Goal: Transaction & Acquisition: Purchase product/service

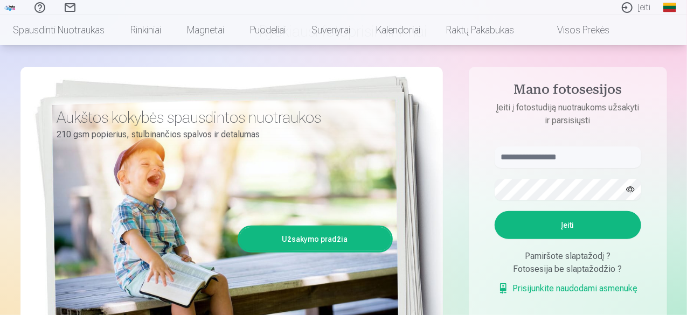
scroll to position [108, 0]
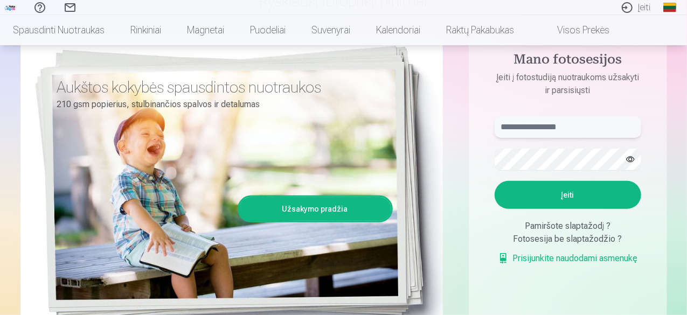
click at [532, 124] on input "text" at bounding box center [568, 127] width 147 height 22
type input "**********"
click at [571, 190] on button "Įeiti" at bounding box center [568, 195] width 147 height 28
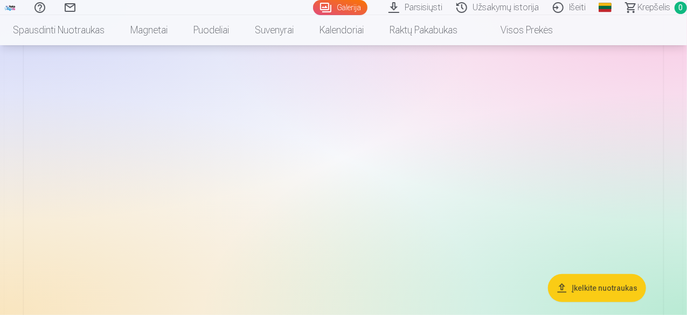
scroll to position [143, 0]
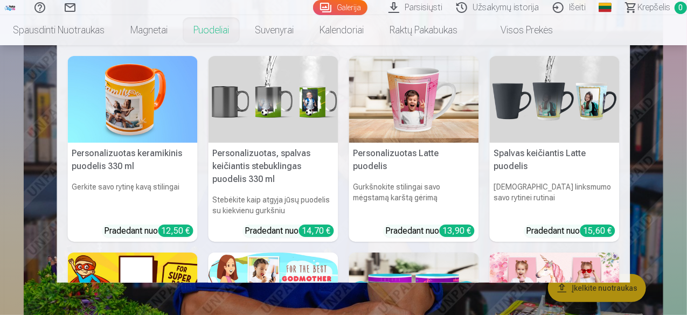
click at [242, 28] on link "Puodeliai" at bounding box center [211, 30] width 61 height 30
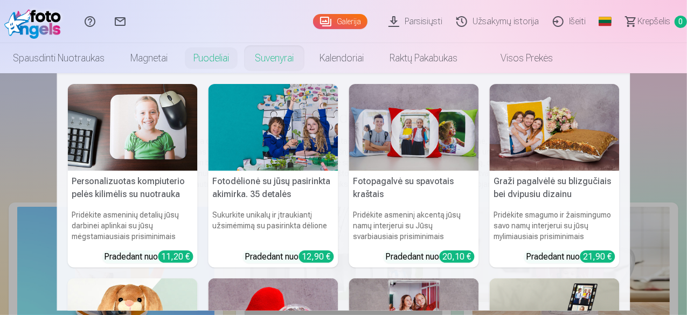
click at [307, 57] on link "Suvenyrai" at bounding box center [274, 58] width 65 height 30
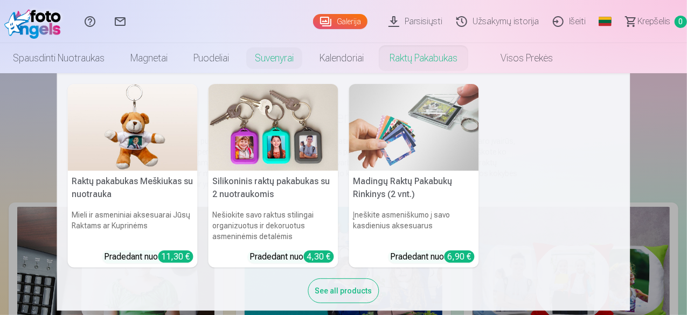
click at [470, 58] on link "Raktų pakabukas" at bounding box center [424, 58] width 94 height 30
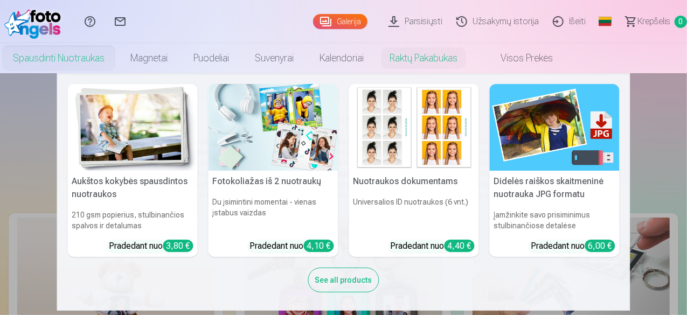
click at [507, 181] on h5 "Didelės raiškos skaitmeninė nuotrauka JPG formatu" at bounding box center [555, 188] width 130 height 34
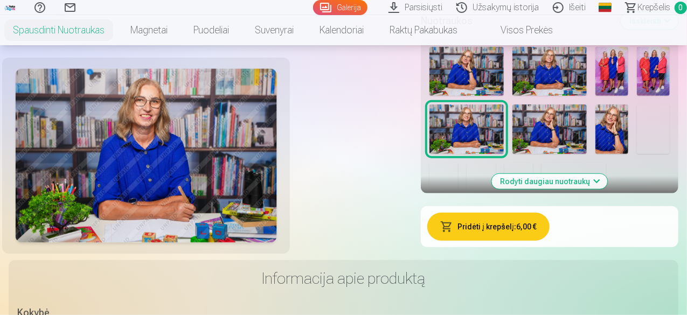
scroll to position [216, 0]
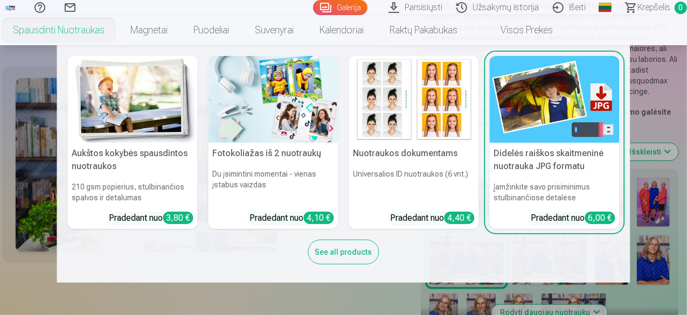
click at [117, 29] on link "Spausdinti nuotraukas" at bounding box center [58, 30] width 117 height 30
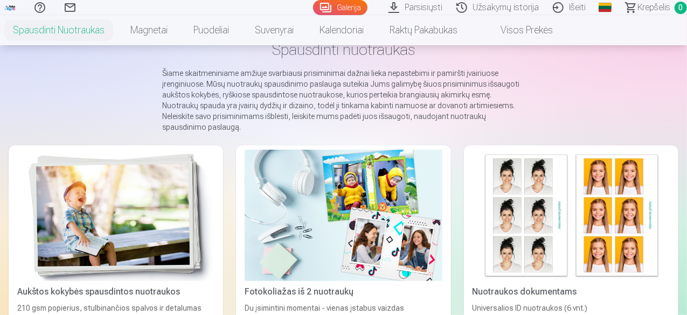
scroll to position [108, 0]
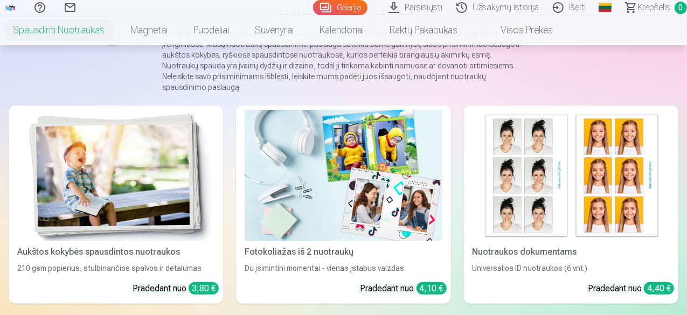
click at [240, 246] on div "Fotokoliažas iš 2 nuotraukų" at bounding box center [343, 252] width 206 height 13
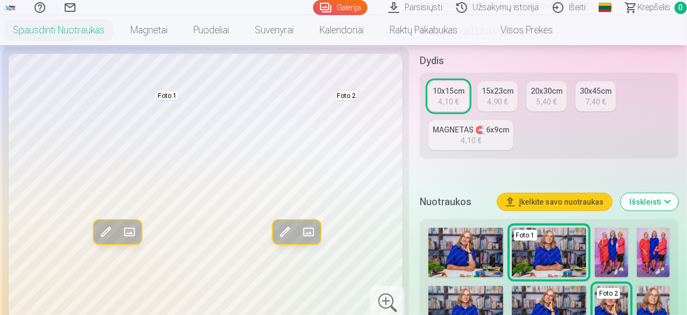
scroll to position [269, 0]
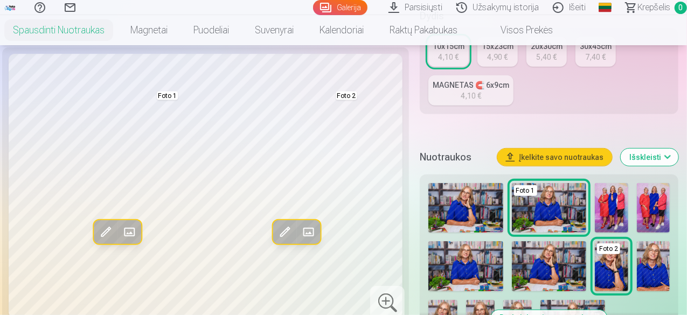
click at [557, 211] on img at bounding box center [549, 208] width 74 height 50
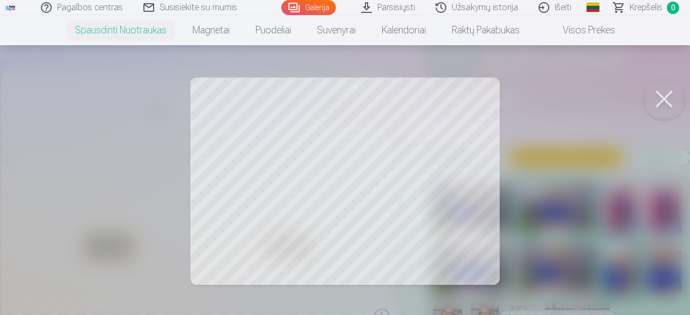
click at [662, 99] on button at bounding box center [663, 99] width 43 height 43
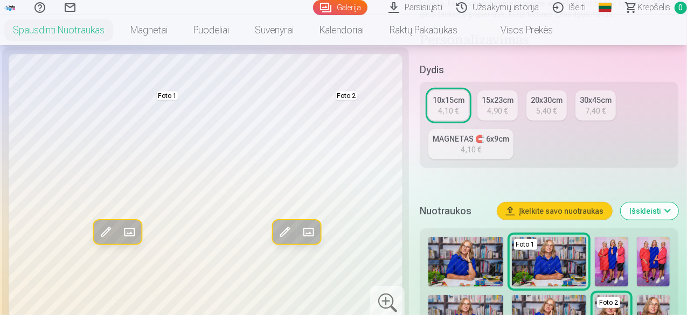
scroll to position [162, 0]
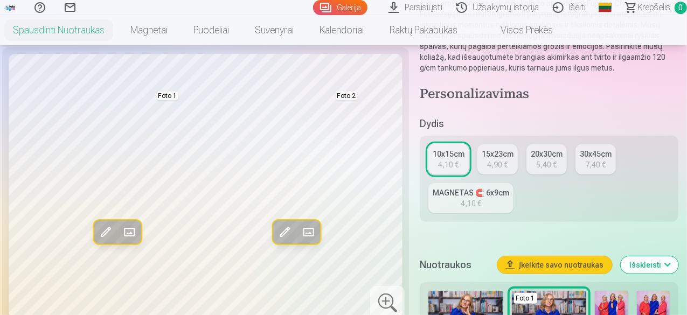
click at [553, 158] on div "20x30cm" at bounding box center [547, 154] width 32 height 11
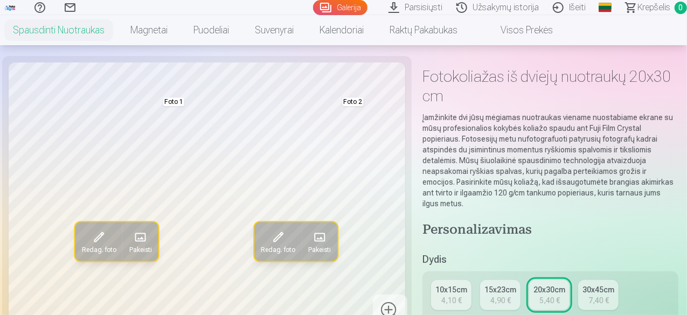
scroll to position [54, 0]
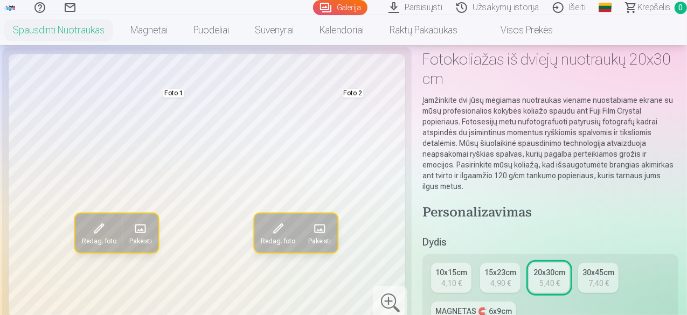
click at [131, 237] on span at bounding box center [139, 228] width 17 height 17
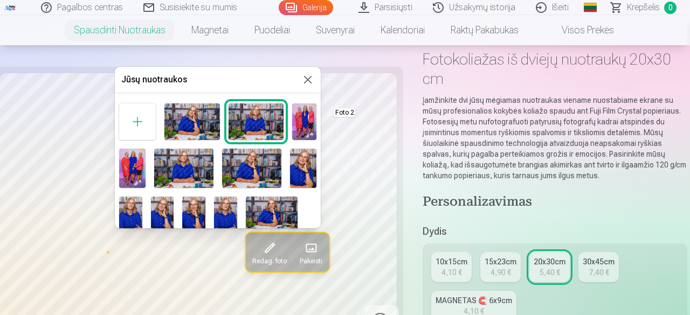
click at [265, 210] on img at bounding box center [272, 214] width 52 height 34
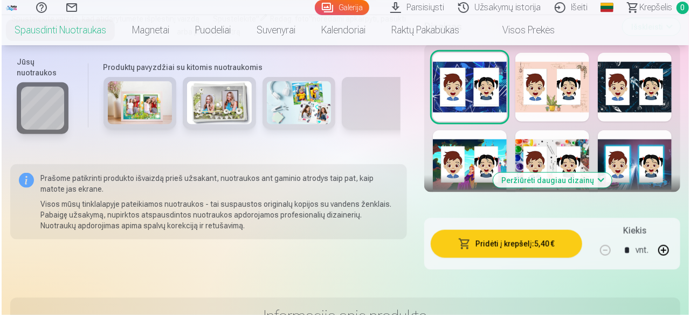
scroll to position [647, 0]
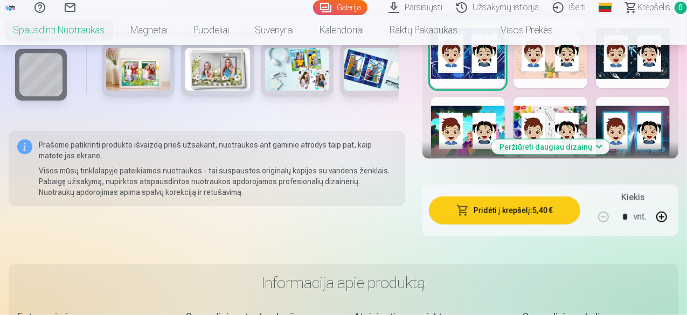
click at [516, 202] on button "Pridėti į krepšelį : 5,40 €" at bounding box center [504, 211] width 151 height 28
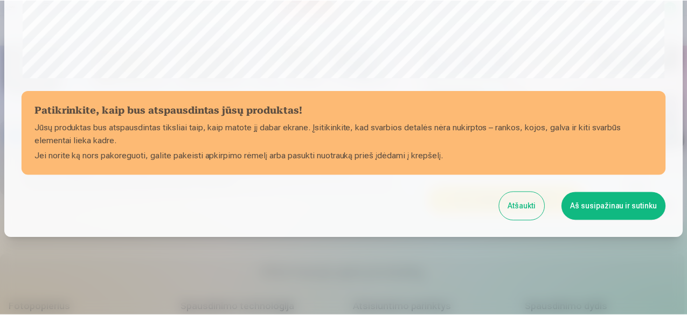
scroll to position [452, 0]
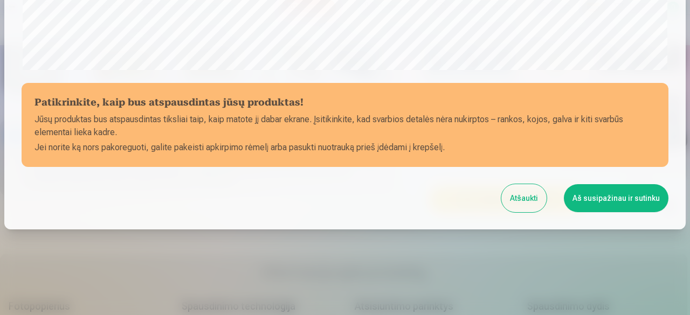
click at [589, 198] on button "Aš susipažinau ir sutinku" at bounding box center [616, 198] width 105 height 28
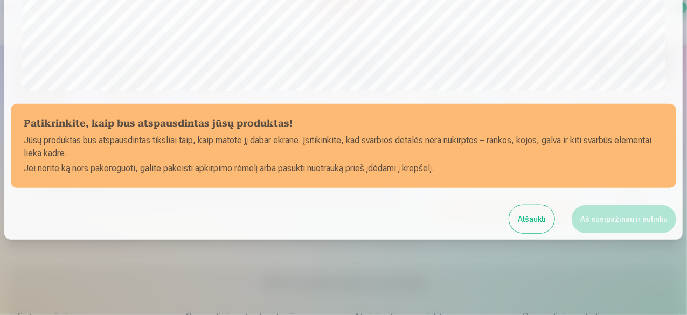
scroll to position [450, 0]
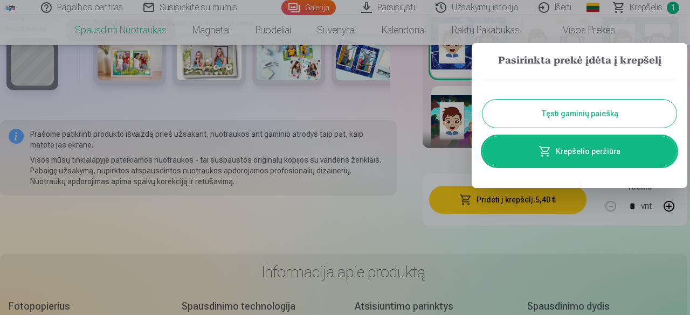
click at [566, 113] on button "Tęsti gaminių paiešką" at bounding box center [579, 114] width 194 height 28
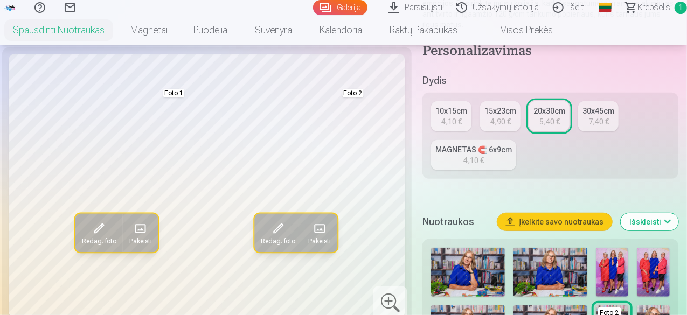
scroll to position [377, 0]
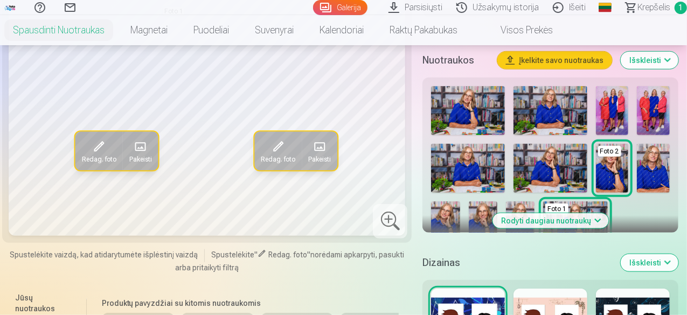
click at [619, 158] on img at bounding box center [612, 168] width 33 height 49
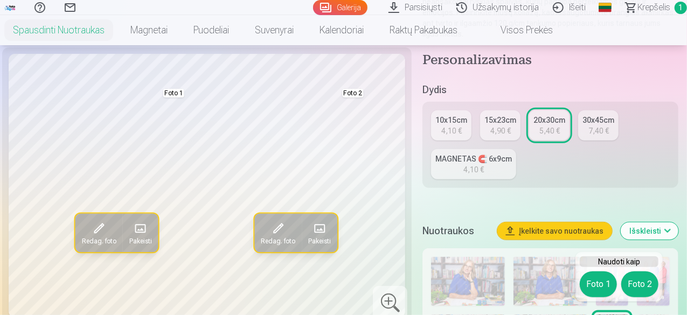
scroll to position [0, 0]
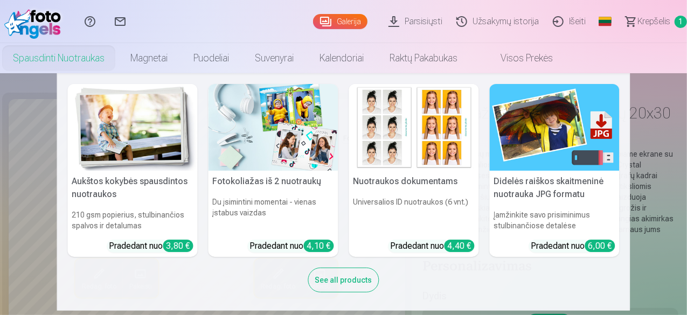
click at [117, 52] on link "Spausdinti nuotraukas" at bounding box center [58, 58] width 117 height 30
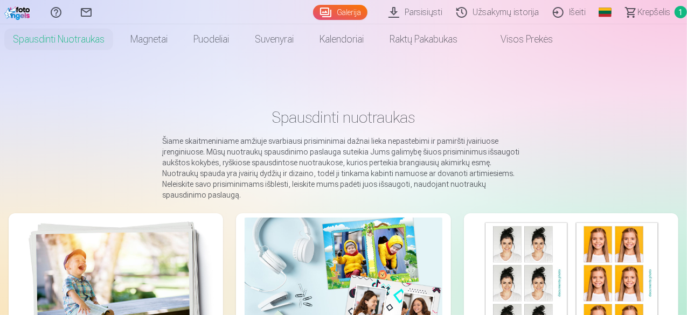
scroll to position [162, 0]
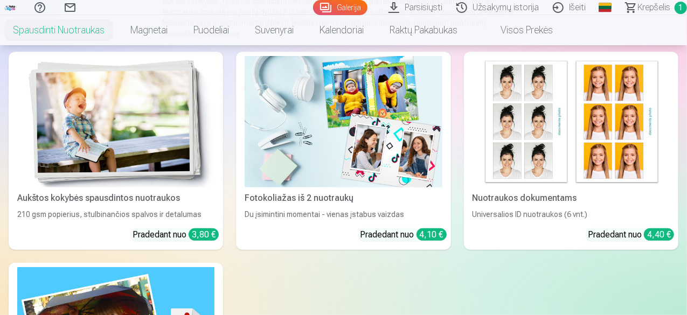
click at [72, 192] on div "Aukštos kokybės spausdintos nuotraukos" at bounding box center [116, 198] width 206 height 13
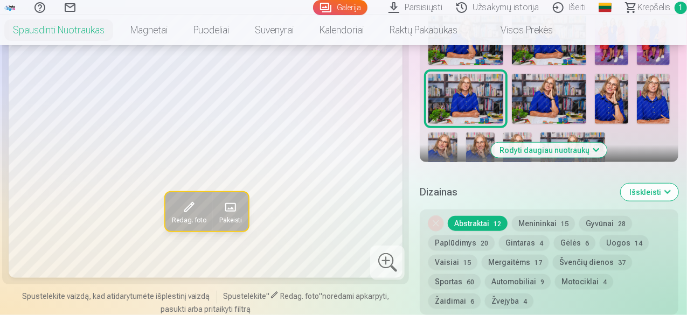
scroll to position [431, 0]
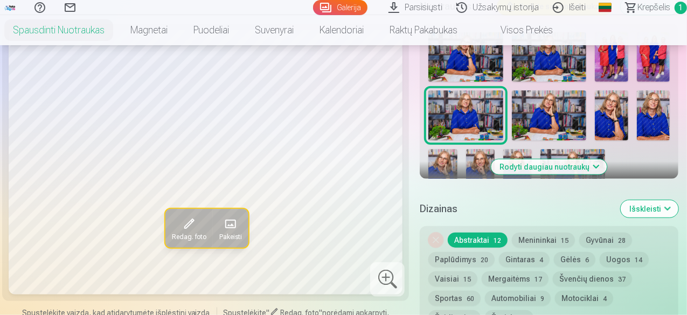
click at [222, 224] on span at bounding box center [230, 224] width 17 height 17
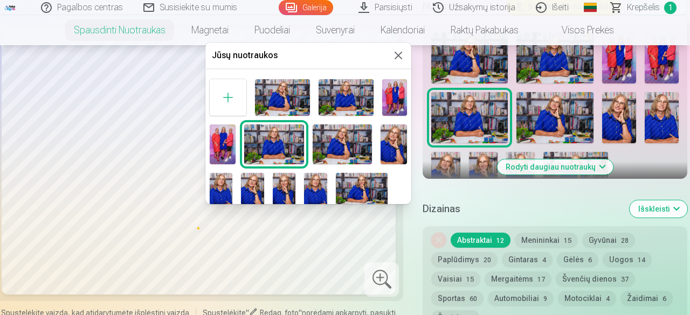
click at [563, 109] on div at bounding box center [345, 157] width 690 height 315
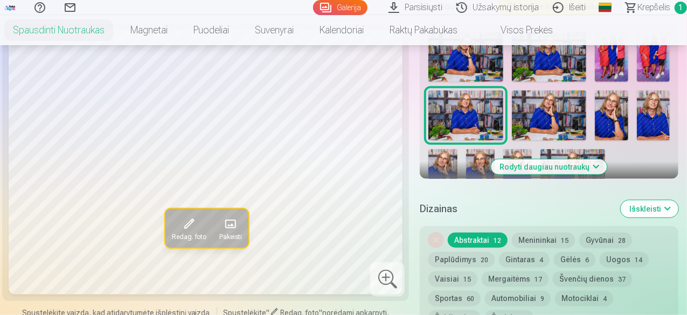
click at [223, 223] on span at bounding box center [230, 224] width 17 height 17
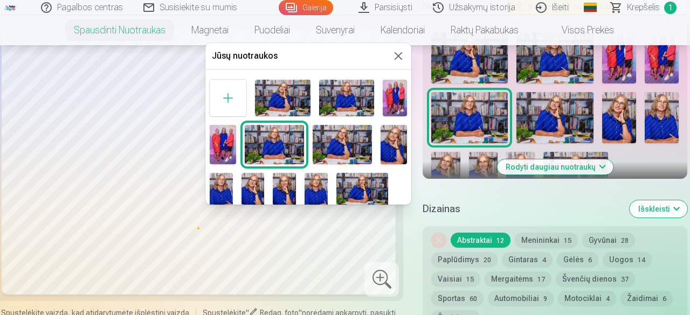
click at [348, 144] on img at bounding box center [342, 144] width 59 height 39
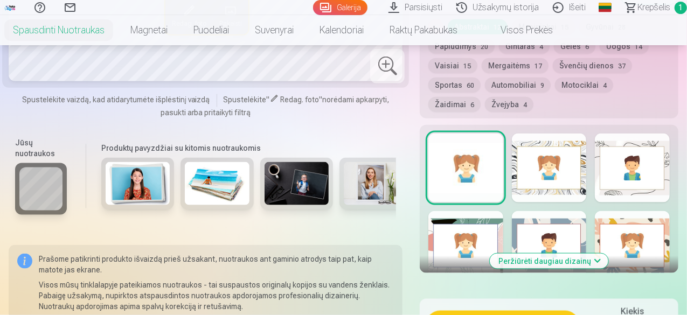
scroll to position [754, 0]
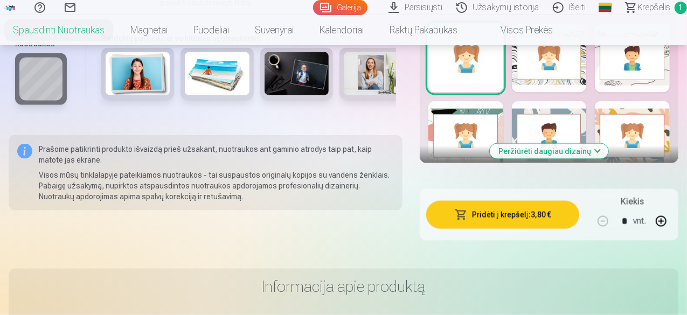
click at [539, 149] on button "Peržiūrėti daugiau dizainų" at bounding box center [549, 151] width 119 height 15
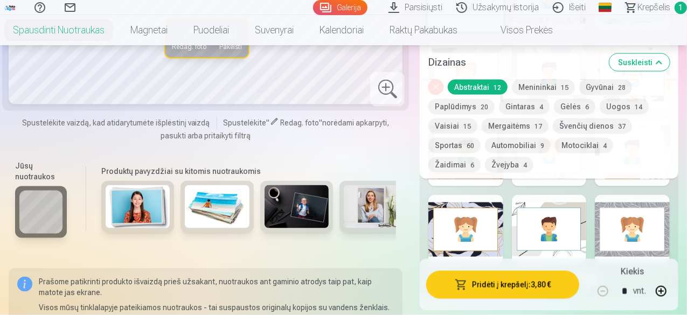
scroll to position [862, 0]
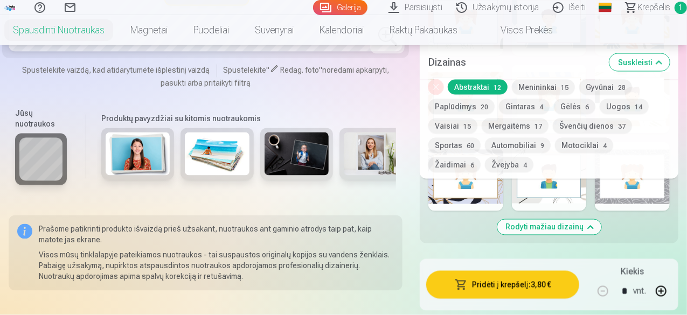
click at [667, 60] on button "Suskleisti" at bounding box center [639, 62] width 60 height 17
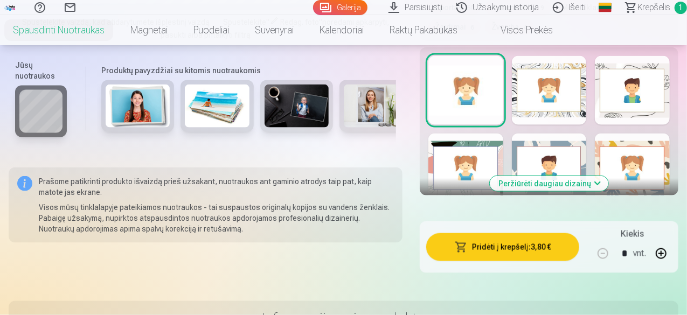
scroll to position [723, 0]
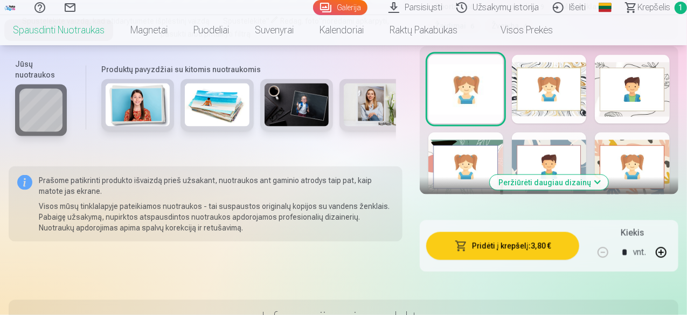
click at [602, 182] on button "Peržiūrėti daugiau dizainų" at bounding box center [549, 182] width 119 height 15
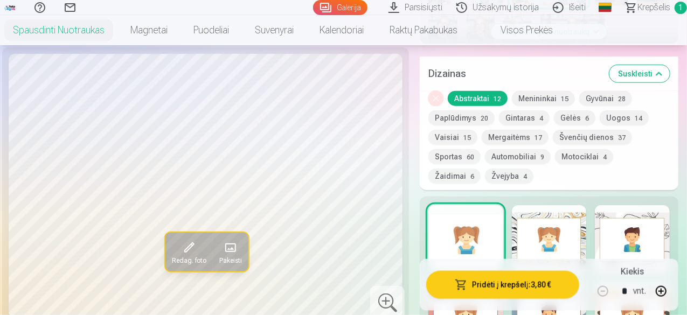
scroll to position [561, 0]
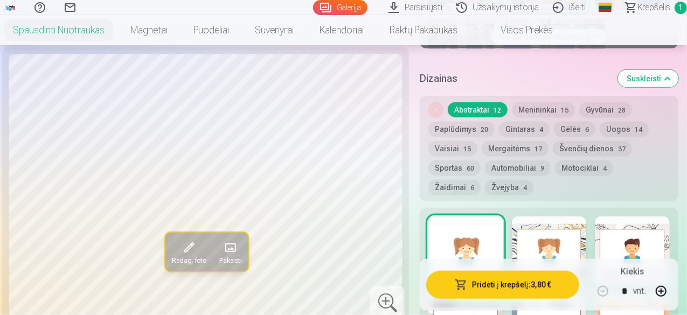
click at [568, 129] on button "Gėlės 6" at bounding box center [574, 129] width 41 height 15
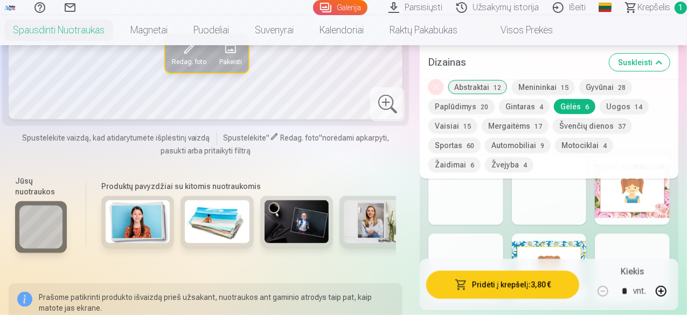
scroll to position [669, 0]
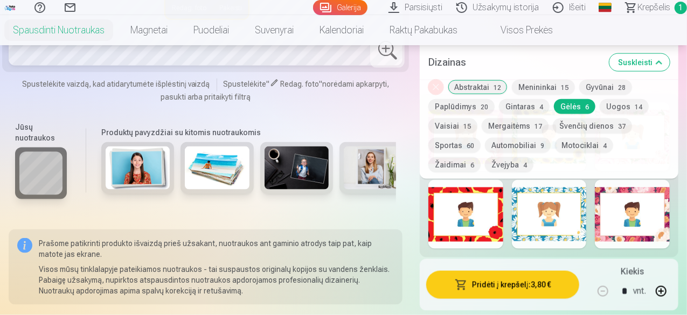
click at [549, 224] on div at bounding box center [549, 214] width 75 height 69
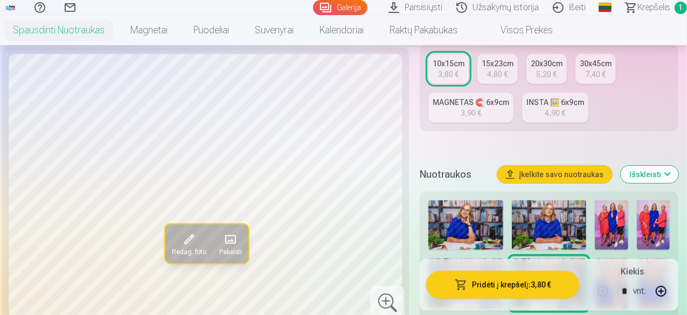
scroll to position [238, 0]
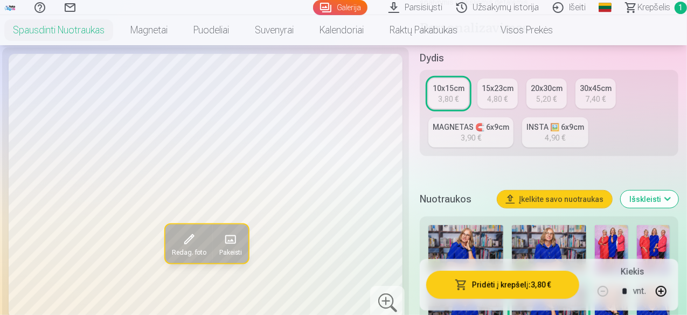
click at [599, 90] on div "30x45cm" at bounding box center [596, 88] width 32 height 11
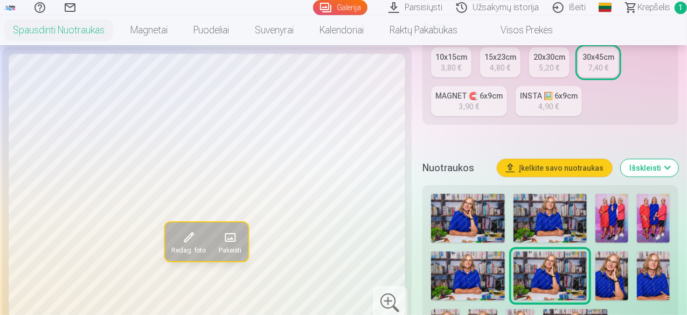
scroll to position [431, 0]
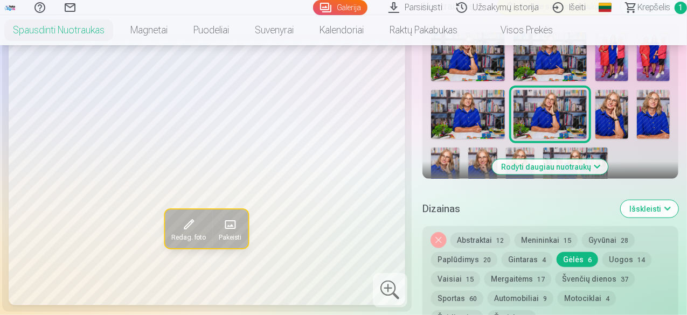
click at [579, 257] on button "Gėlės 6" at bounding box center [577, 259] width 41 height 15
click at [572, 255] on button "Gėlės 6" at bounding box center [577, 259] width 41 height 15
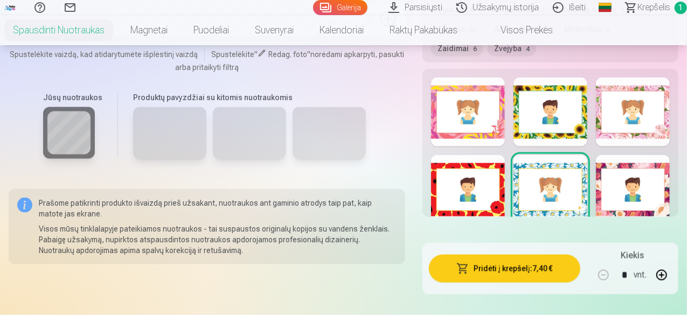
scroll to position [647, 0]
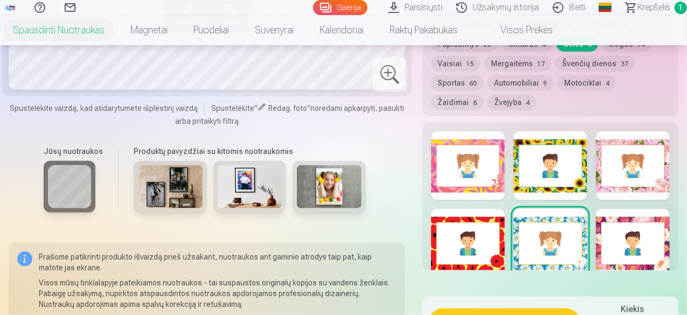
click at [535, 165] on div at bounding box center [551, 165] width 74 height 69
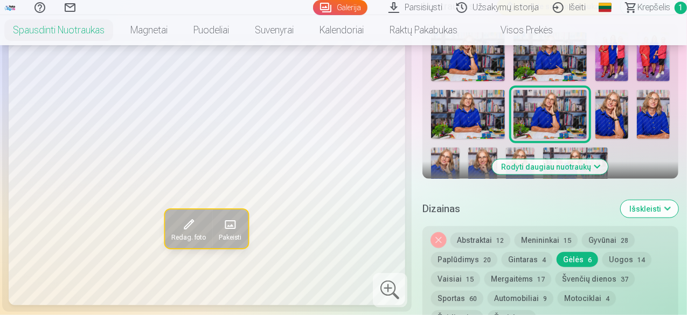
scroll to position [485, 0]
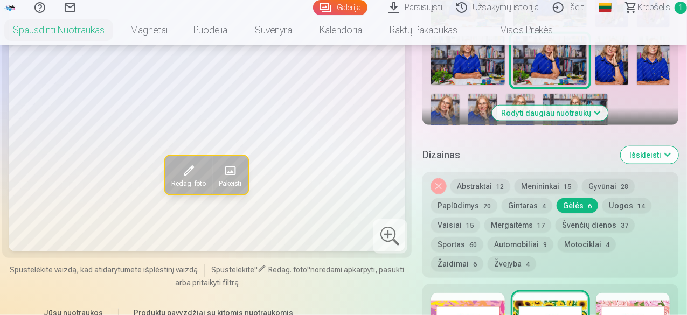
click at [488, 186] on button "Abstraktai 12" at bounding box center [480, 186] width 60 height 15
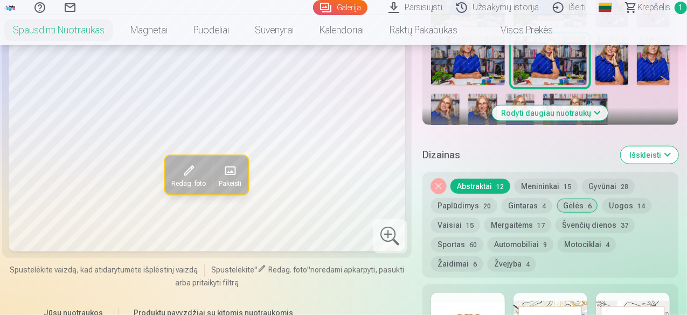
click at [517, 223] on button "Mergaitėms 17" at bounding box center [517, 225] width 67 height 15
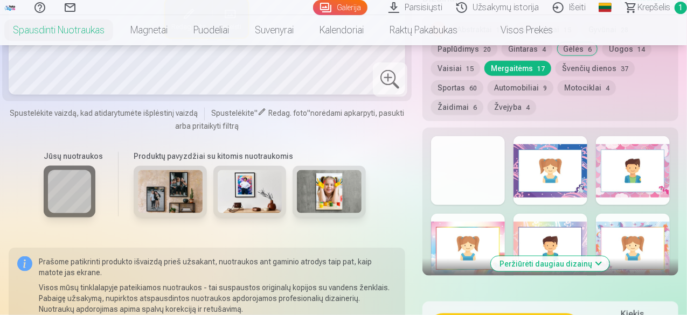
scroll to position [700, 0]
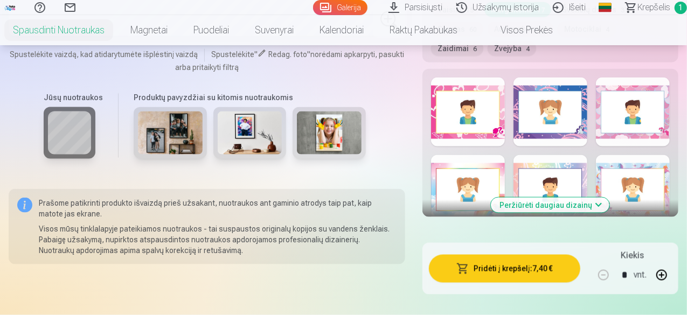
click at [460, 184] on div at bounding box center [468, 189] width 74 height 69
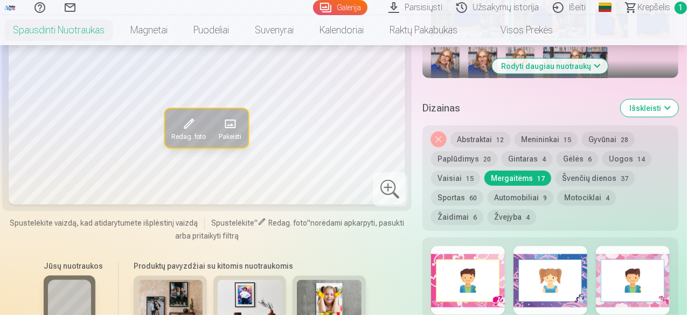
scroll to position [539, 0]
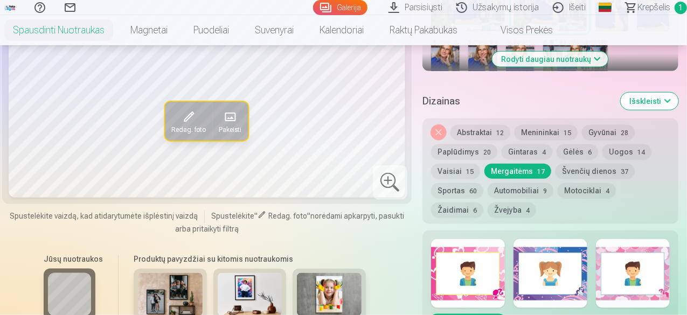
click at [524, 152] on button "Gintaras 4" at bounding box center [527, 151] width 51 height 15
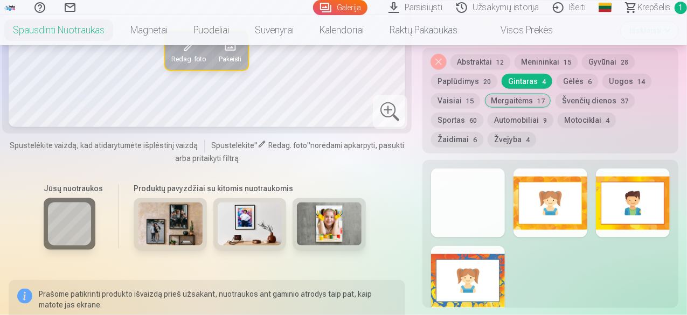
scroll to position [593, 0]
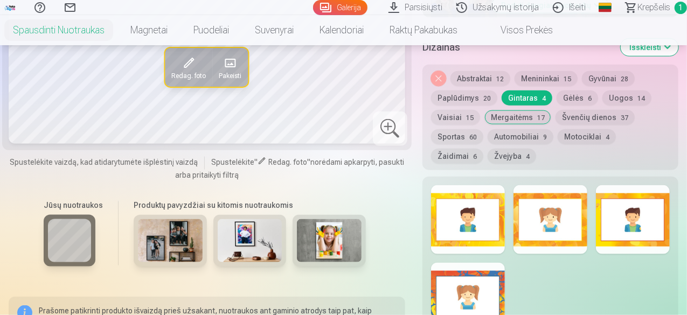
click at [571, 220] on div at bounding box center [551, 219] width 74 height 69
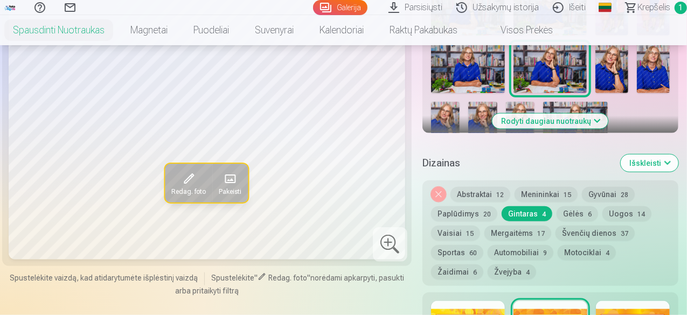
scroll to position [485, 0]
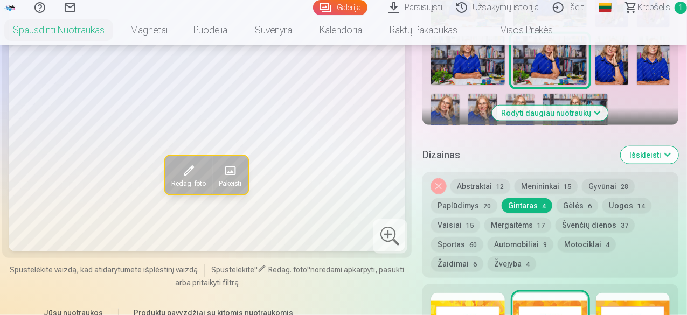
click at [452, 225] on button "Vaisiai 15" at bounding box center [455, 225] width 49 height 15
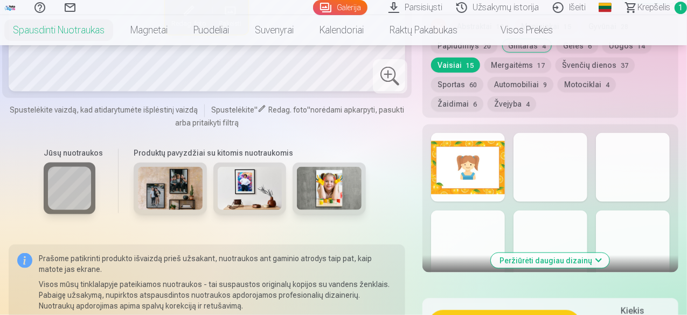
scroll to position [647, 0]
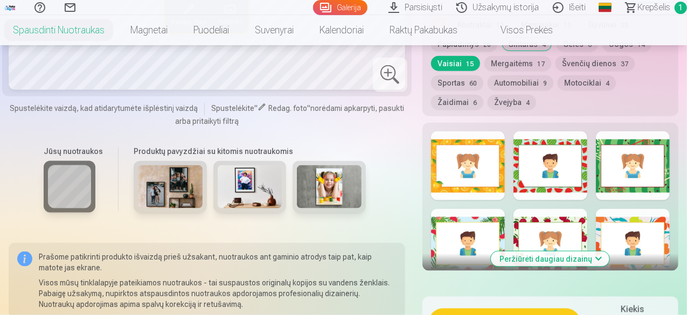
click at [598, 260] on button "Peržiūrėti daugiau dizainų" at bounding box center [550, 259] width 119 height 15
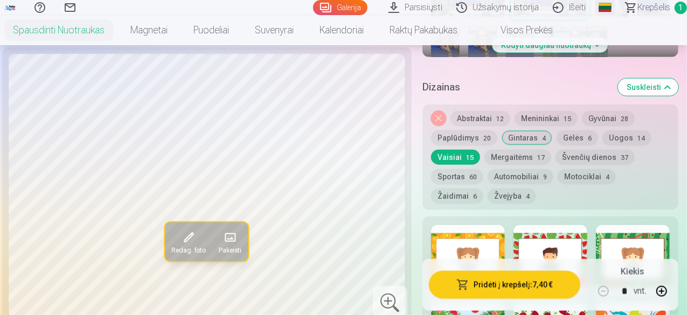
scroll to position [539, 0]
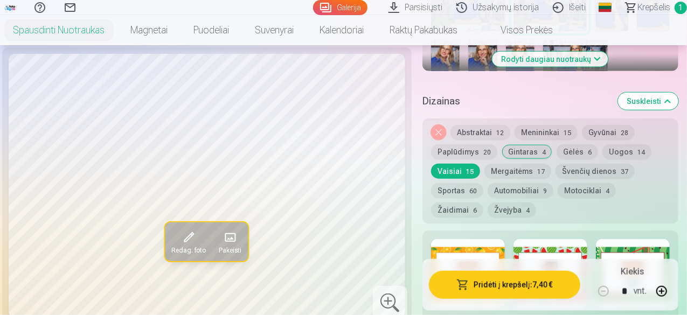
click at [467, 151] on button "Paplūdimys 20" at bounding box center [464, 151] width 66 height 15
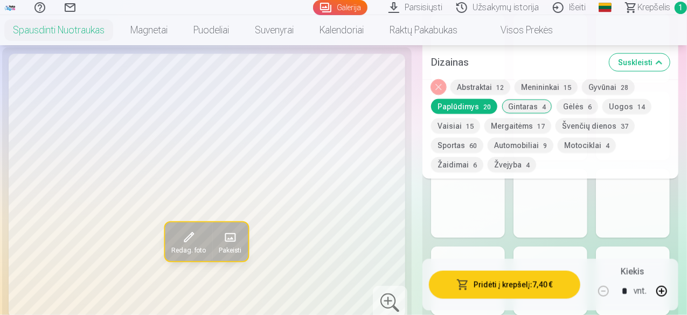
scroll to position [754, 0]
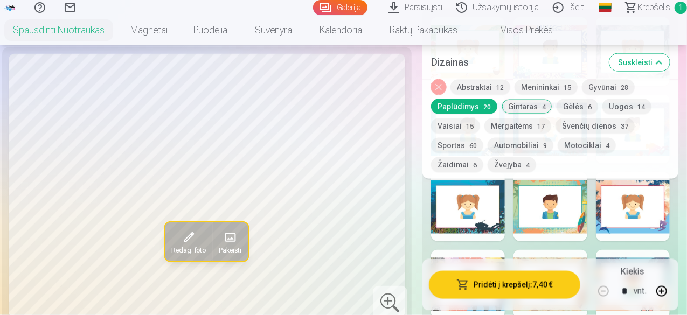
click at [619, 214] on div at bounding box center [633, 206] width 74 height 69
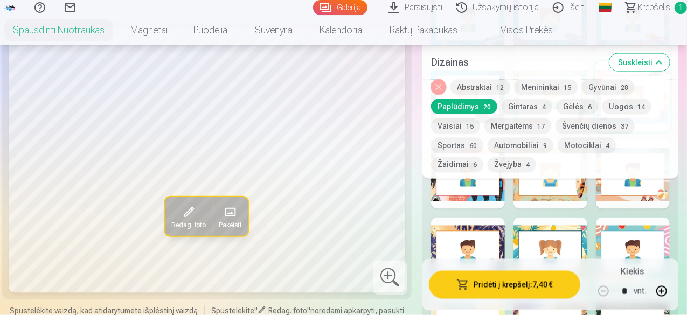
scroll to position [862, 0]
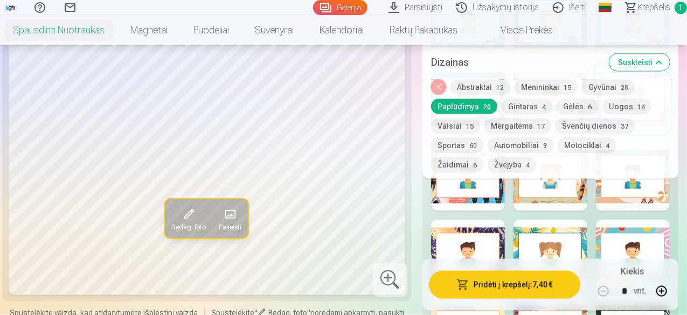
click at [537, 85] on button "Menininkai 15" at bounding box center [546, 87] width 63 height 15
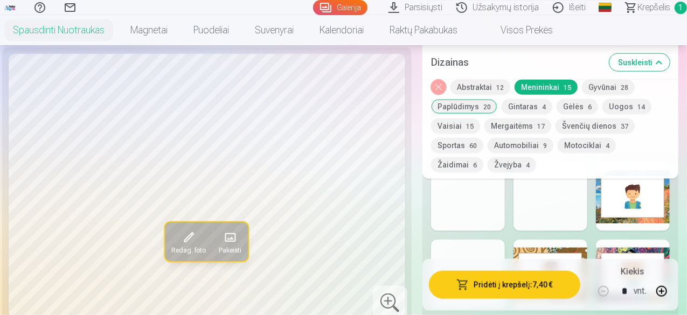
scroll to position [593, 0]
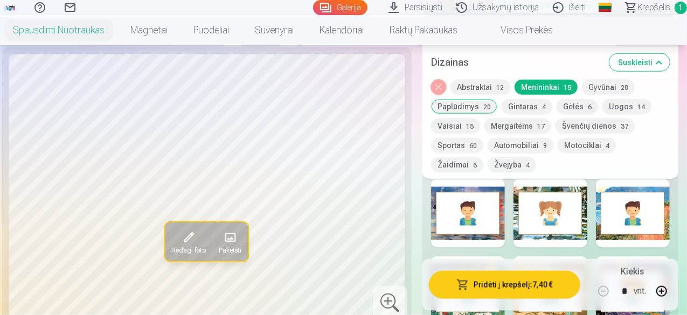
click at [622, 223] on div at bounding box center [633, 213] width 74 height 69
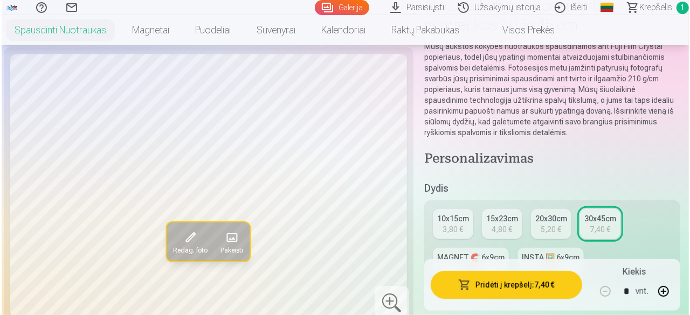
scroll to position [269, 0]
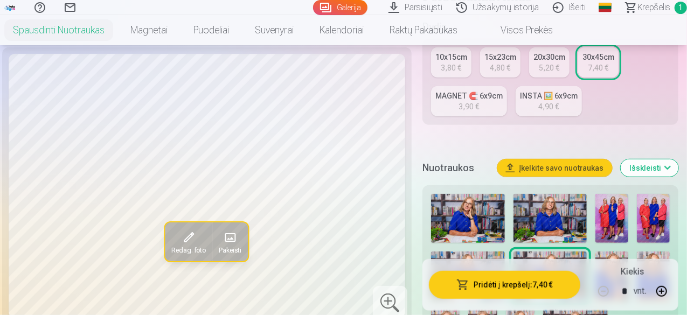
click at [515, 286] on button "Pridėti į krepšelį : 7,40 €" at bounding box center [504, 285] width 151 height 28
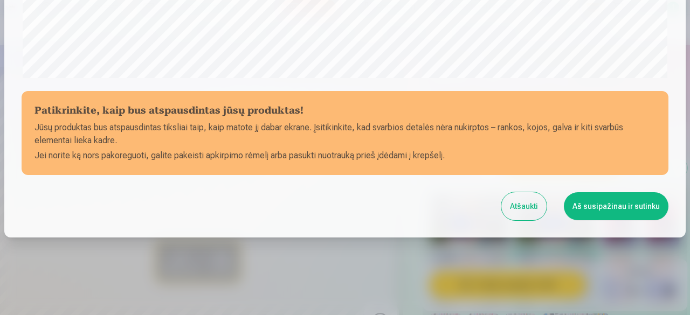
scroll to position [452, 0]
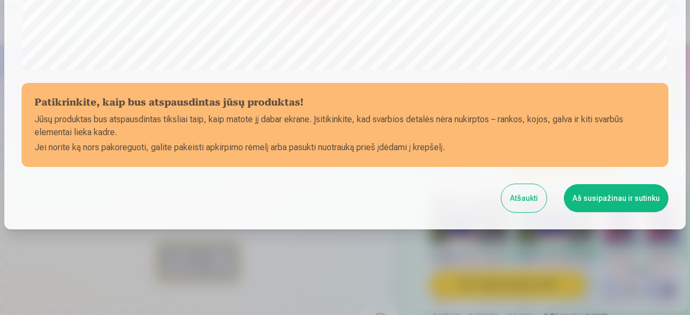
click at [615, 193] on button "Aš susipažinau ir sutinku" at bounding box center [616, 198] width 105 height 28
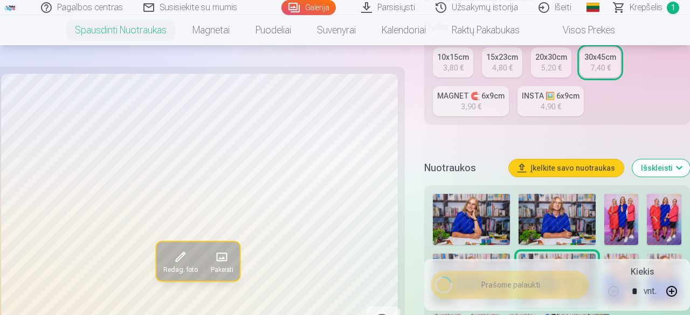
scroll to position [450, 0]
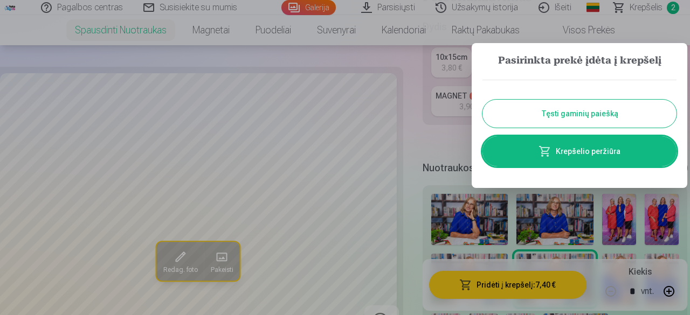
click at [583, 150] on link "Krepšelio peržiūra" at bounding box center [579, 151] width 194 height 30
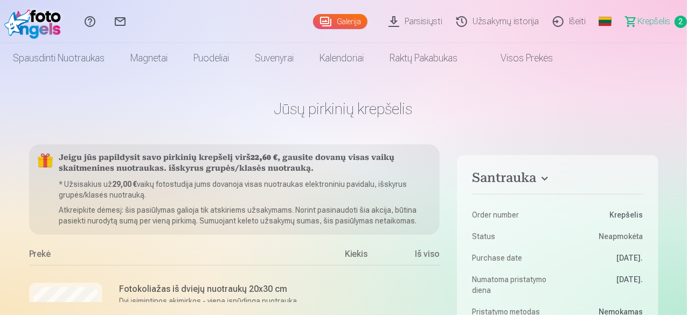
click at [644, 19] on span "Krepšelis" at bounding box center [653, 21] width 33 height 13
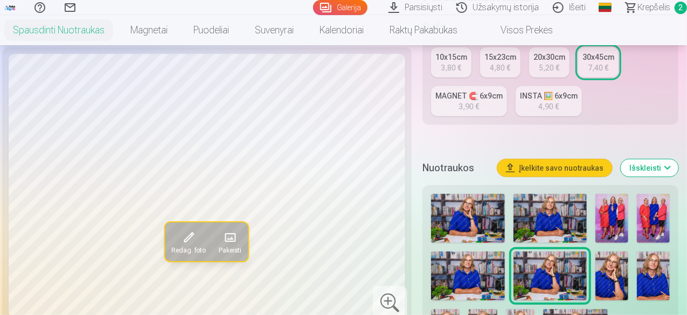
scroll to position [323, 0]
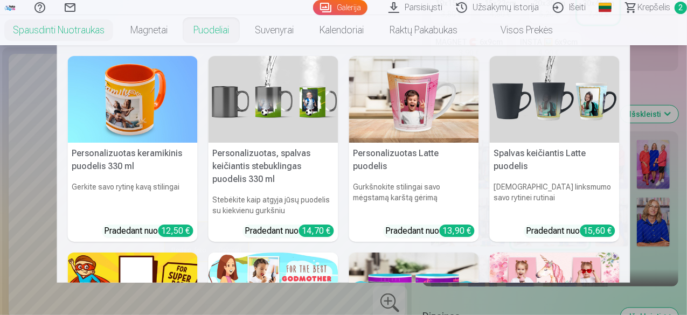
click at [242, 31] on link "Puodeliai" at bounding box center [211, 30] width 61 height 30
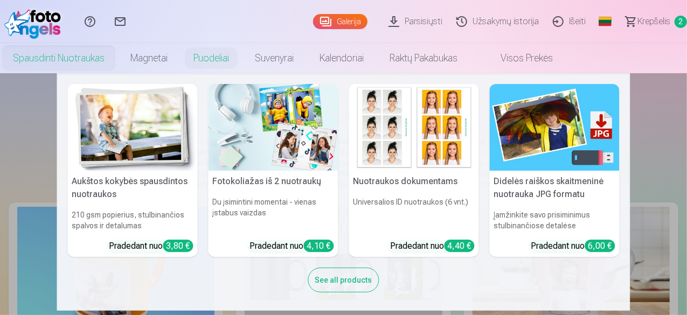
click at [117, 57] on link "Spausdinti nuotraukas" at bounding box center [58, 58] width 117 height 30
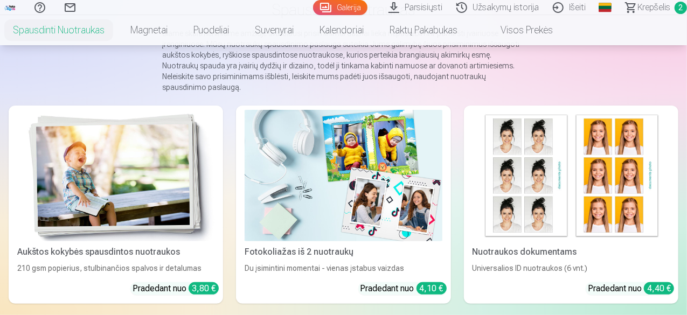
scroll to position [108, 0]
click at [103, 133] on img at bounding box center [115, 175] width 197 height 131
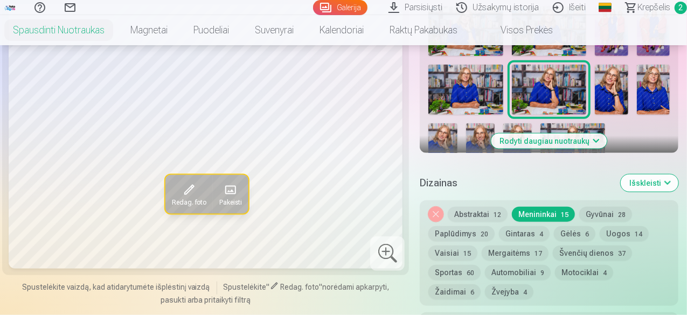
scroll to position [485, 0]
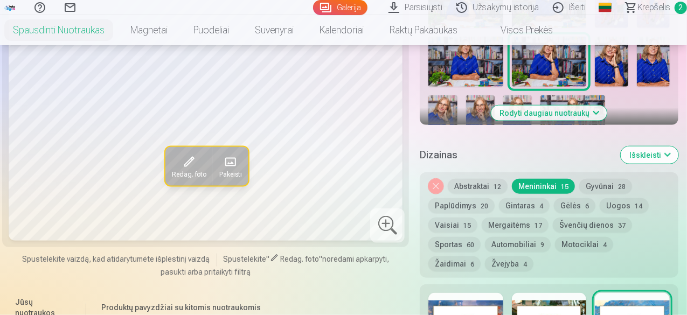
click at [222, 165] on span at bounding box center [230, 162] width 17 height 17
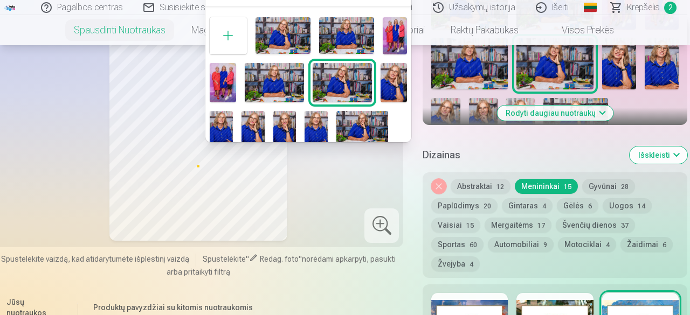
click at [392, 41] on img at bounding box center [395, 35] width 24 height 37
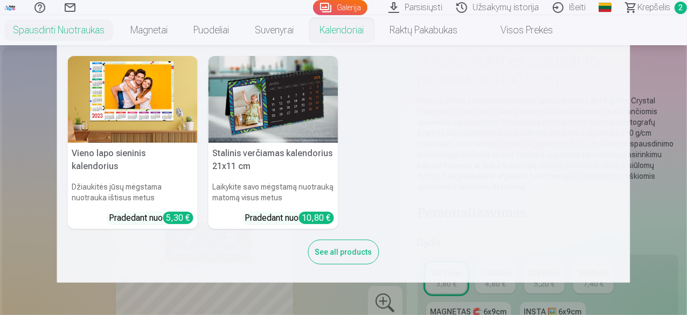
scroll to position [0, 0]
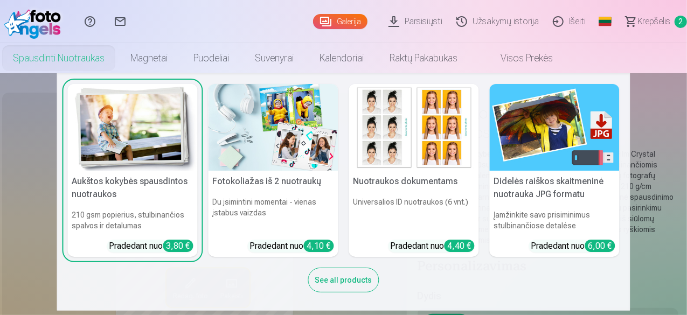
click at [117, 56] on link "Spausdinti nuotraukas" at bounding box center [58, 58] width 117 height 30
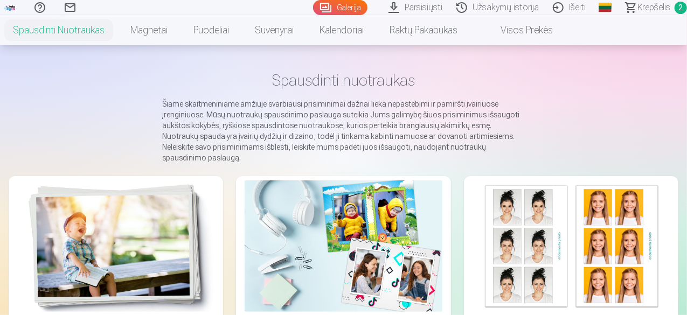
scroll to position [54, 0]
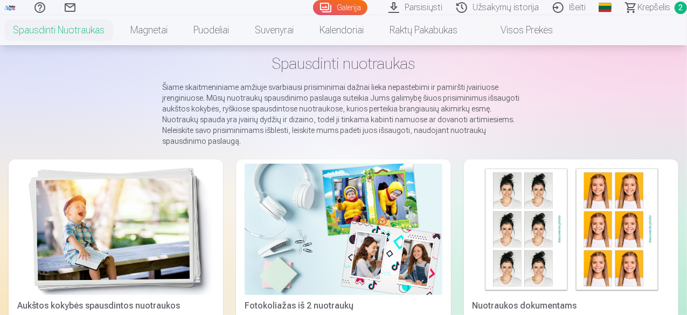
click at [46, 198] on img at bounding box center [115, 229] width 197 height 131
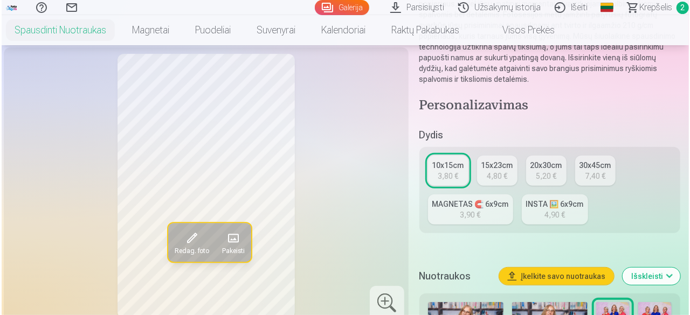
scroll to position [162, 0]
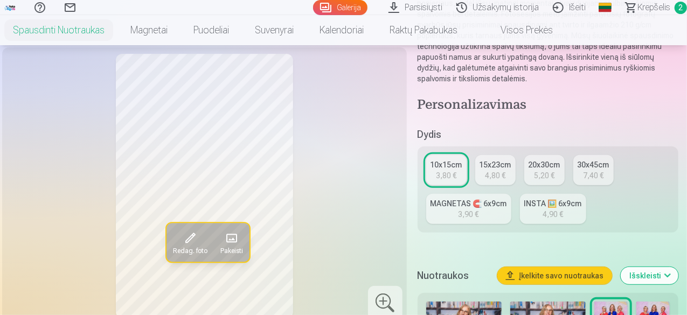
click at [182, 247] on span at bounding box center [190, 238] width 17 height 17
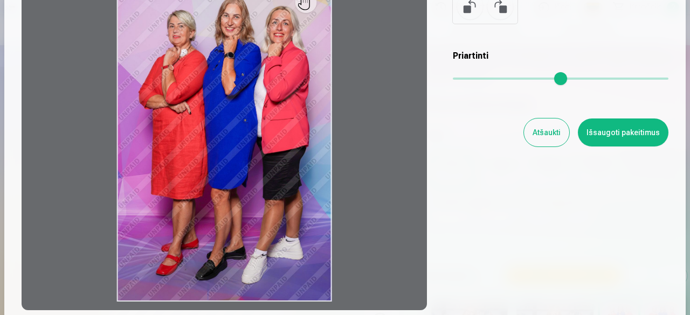
scroll to position [121, 0]
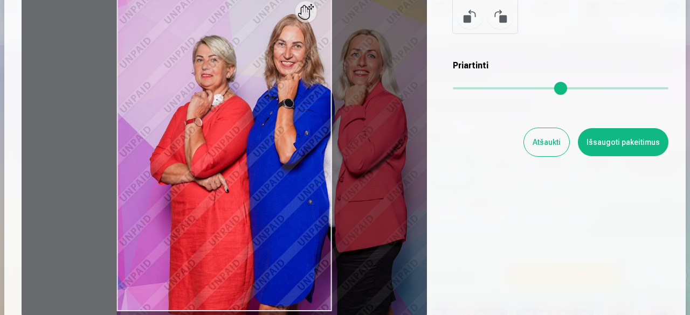
drag, startPoint x: 452, startPoint y: 84, endPoint x: 503, endPoint y: 86, distance: 51.8
click at [503, 87] on input "range" at bounding box center [561, 88] width 216 height 2
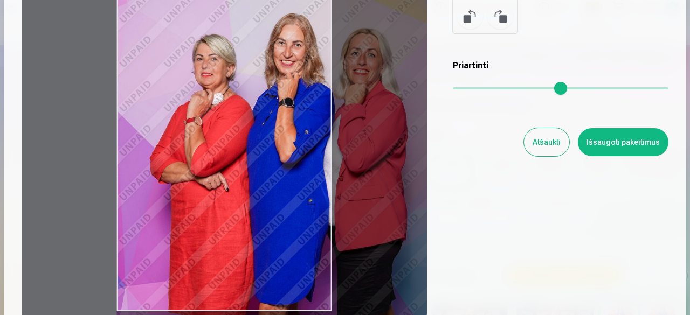
drag, startPoint x: 299, startPoint y: 137, endPoint x: 307, endPoint y: 136, distance: 8.7
click at [307, 136] on div at bounding box center [224, 151] width 405 height 338
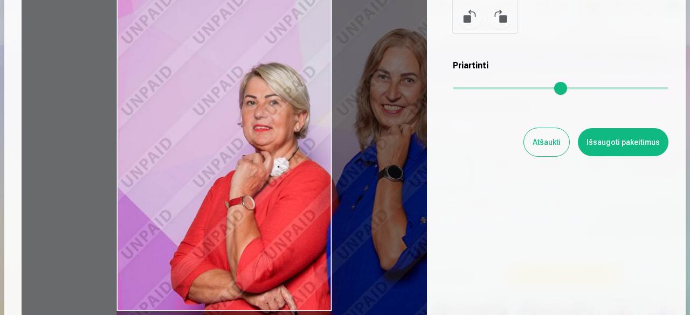
drag, startPoint x: 507, startPoint y: 87, endPoint x: 588, endPoint y: 87, distance: 81.4
click at [588, 87] on input "range" at bounding box center [561, 88] width 216 height 2
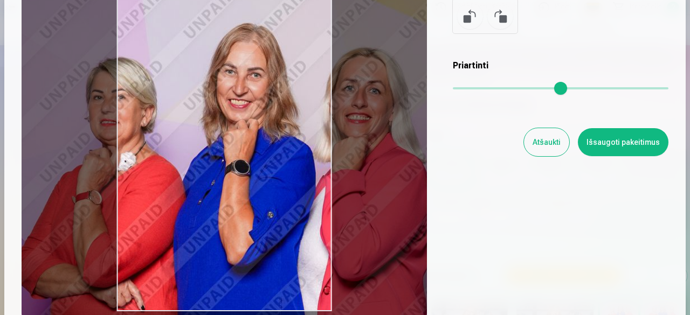
drag, startPoint x: 309, startPoint y: 116, endPoint x: 156, endPoint y: 111, distance: 153.1
click at [156, 111] on div at bounding box center [224, 151] width 405 height 338
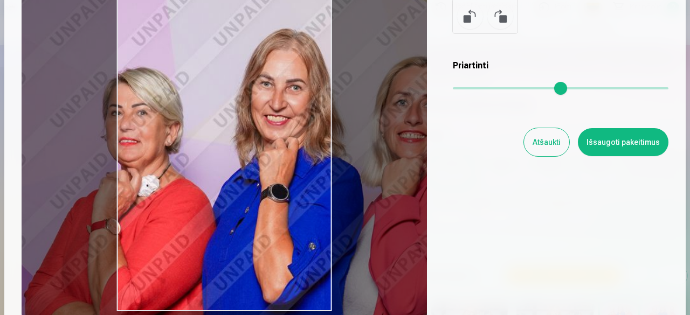
drag, startPoint x: 588, startPoint y: 86, endPoint x: 619, endPoint y: 91, distance: 31.1
click at [619, 89] on input "range" at bounding box center [561, 88] width 216 height 2
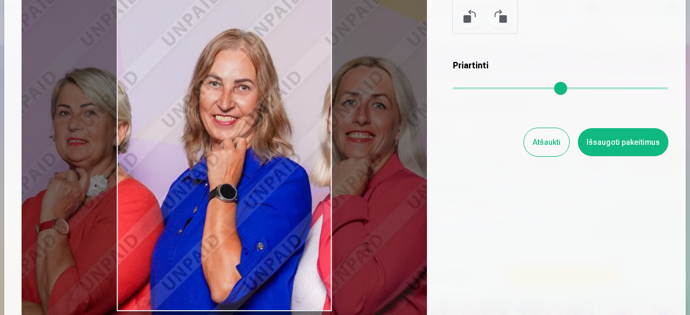
drag, startPoint x: 270, startPoint y: 110, endPoint x: 219, endPoint y: 110, distance: 51.2
click at [219, 110] on div at bounding box center [224, 151] width 405 height 338
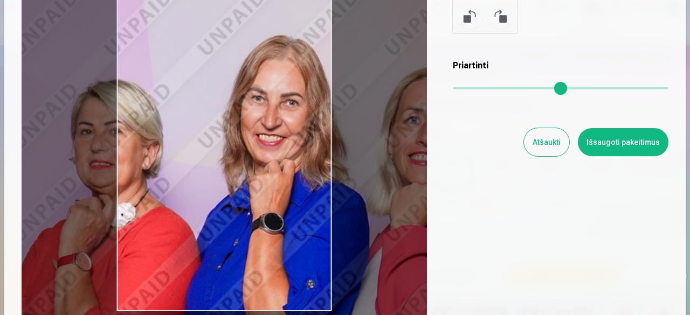
drag, startPoint x: 620, startPoint y: 87, endPoint x: 659, endPoint y: 87, distance: 39.3
type input "*"
click at [659, 87] on input "range" at bounding box center [561, 88] width 216 height 2
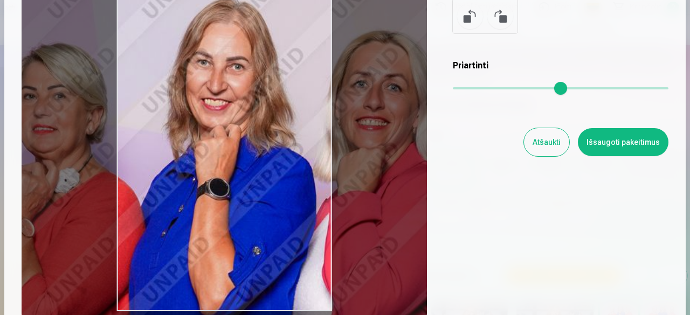
drag, startPoint x: 285, startPoint y: 136, endPoint x: 226, endPoint y: 99, distance: 69.8
click at [226, 99] on div at bounding box center [224, 151] width 405 height 338
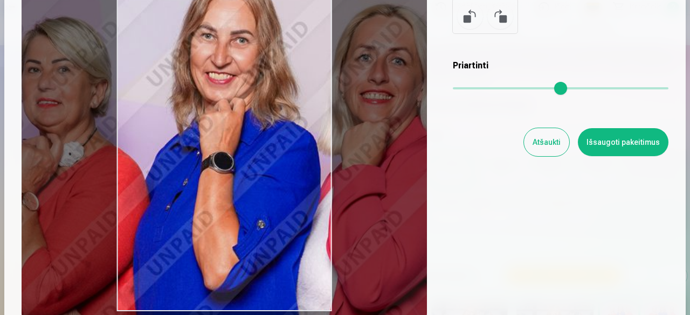
drag, startPoint x: 293, startPoint y: 315, endPoint x: 297, endPoint y: 294, distance: 21.4
click at [297, 294] on div at bounding box center [224, 151] width 405 height 338
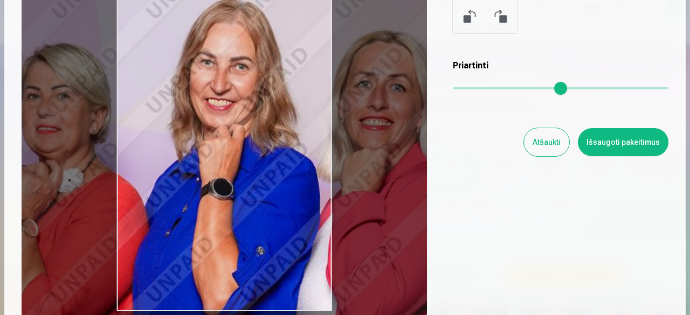
drag, startPoint x: 287, startPoint y: 102, endPoint x: 289, endPoint y: 140, distance: 37.8
click at [289, 134] on div at bounding box center [224, 151] width 405 height 338
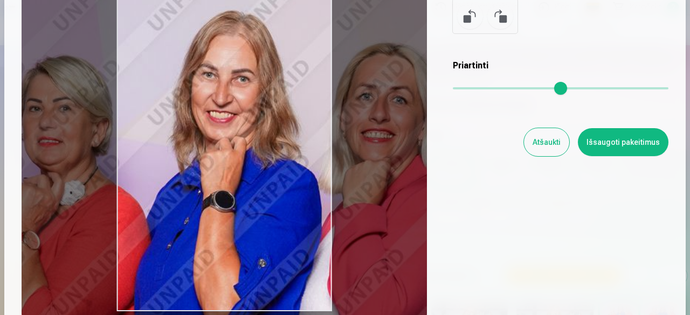
click at [555, 141] on button "Atšaukti" at bounding box center [546, 142] width 45 height 28
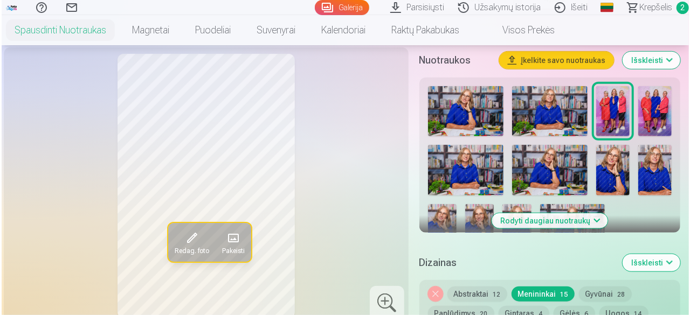
scroll to position [431, 0]
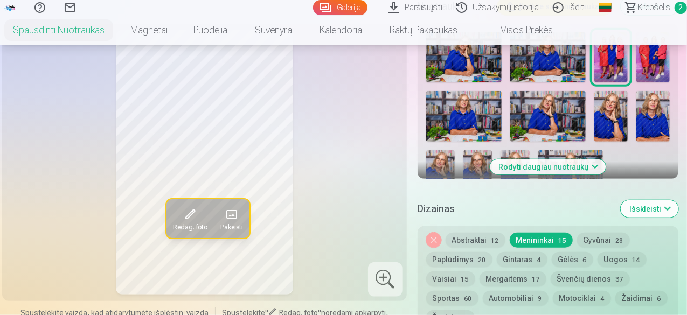
click at [227, 212] on span at bounding box center [231, 214] width 17 height 17
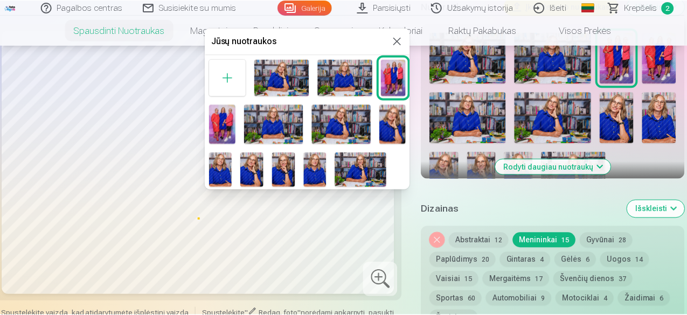
scroll to position [6, 0]
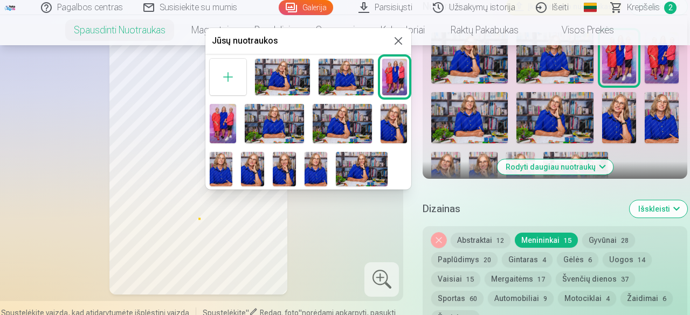
click at [287, 168] on img at bounding box center [284, 169] width 23 height 34
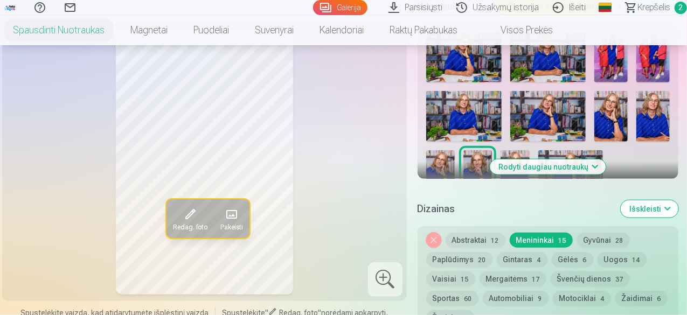
click at [225, 213] on span at bounding box center [231, 214] width 17 height 17
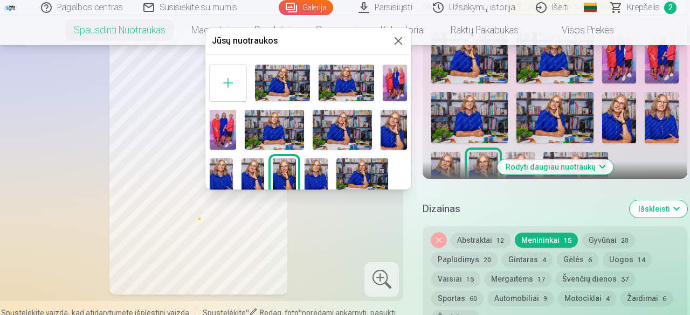
click at [314, 174] on img at bounding box center [315, 175] width 23 height 34
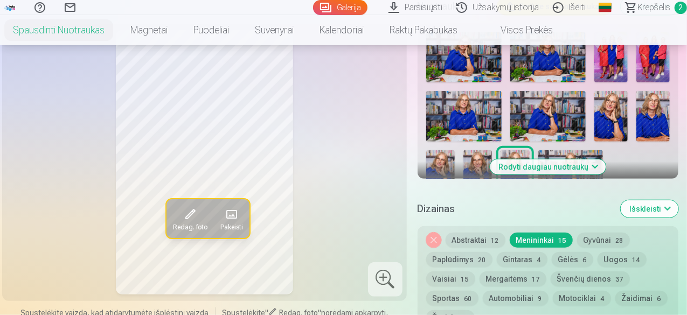
click at [223, 213] on span at bounding box center [231, 214] width 17 height 17
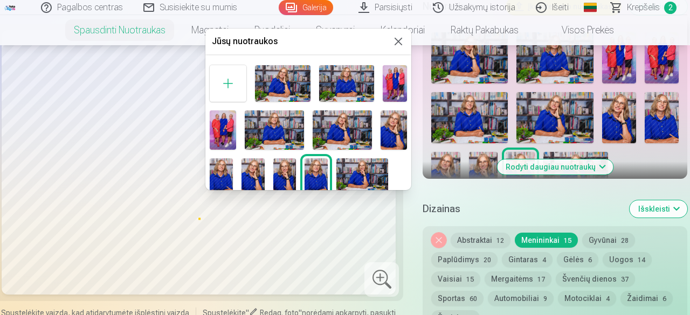
click at [348, 90] on img at bounding box center [346, 83] width 55 height 37
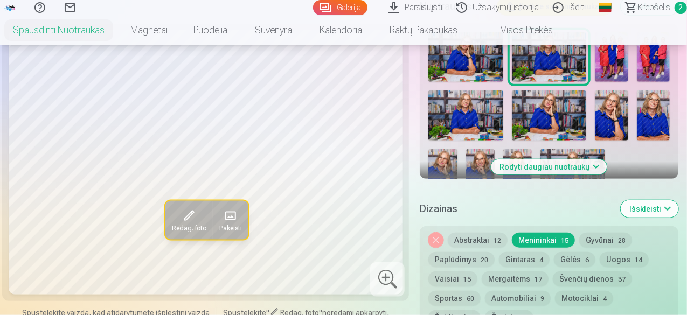
click at [222, 215] on span at bounding box center [230, 215] width 17 height 17
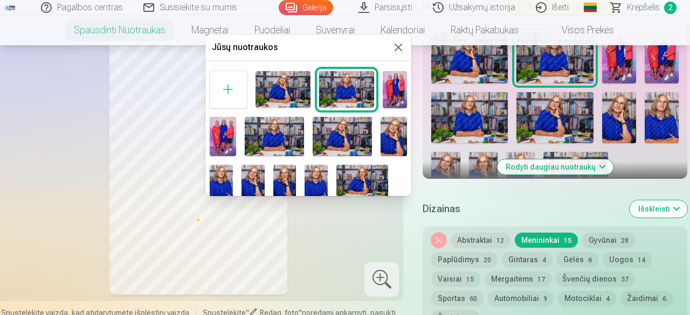
click at [310, 184] on img at bounding box center [315, 182] width 23 height 34
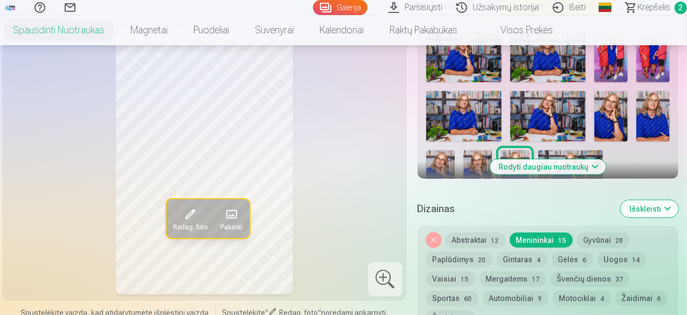
click at [224, 212] on span at bounding box center [231, 214] width 17 height 17
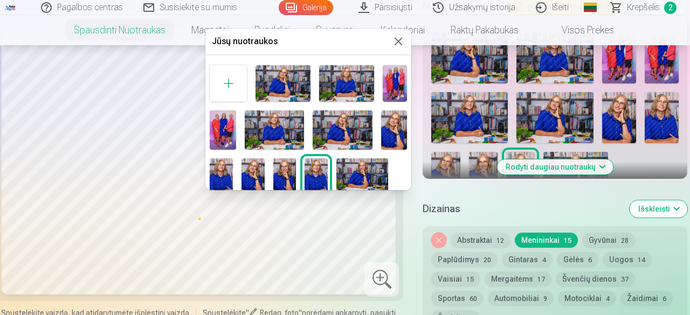
click at [348, 84] on img at bounding box center [346, 83] width 55 height 37
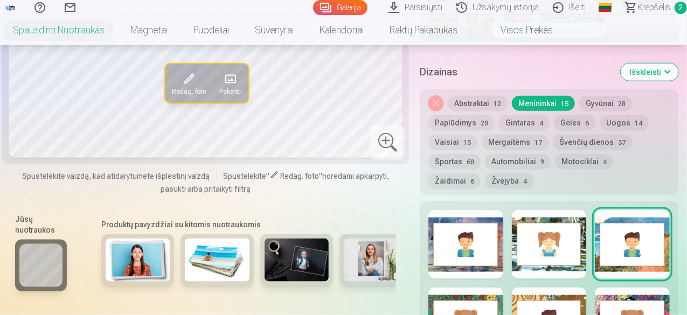
scroll to position [539, 0]
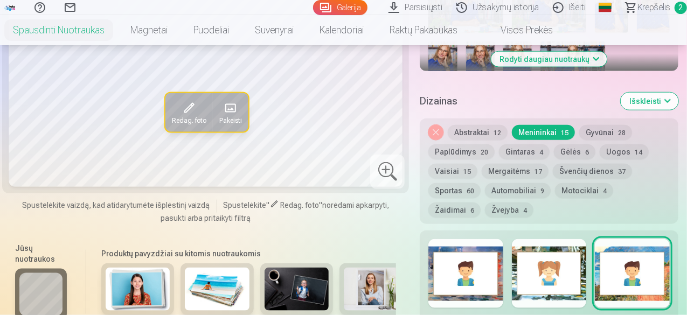
click at [537, 126] on button "Menininkai 15" at bounding box center [543, 132] width 63 height 15
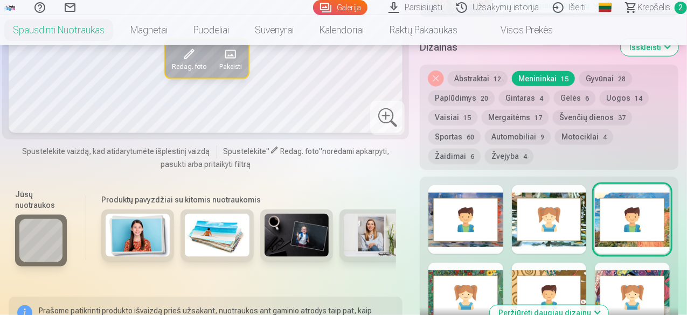
scroll to position [647, 0]
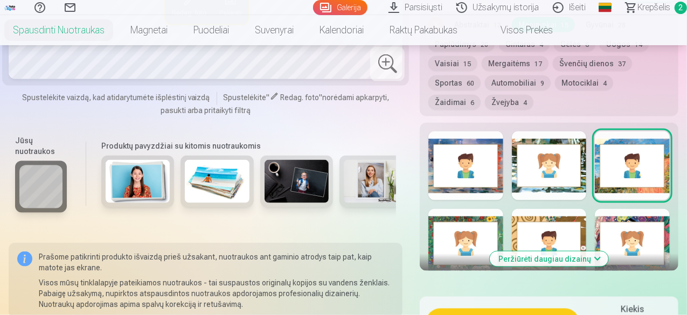
click at [600, 259] on button "Peržiūrėti daugiau dizainų" at bounding box center [549, 259] width 119 height 15
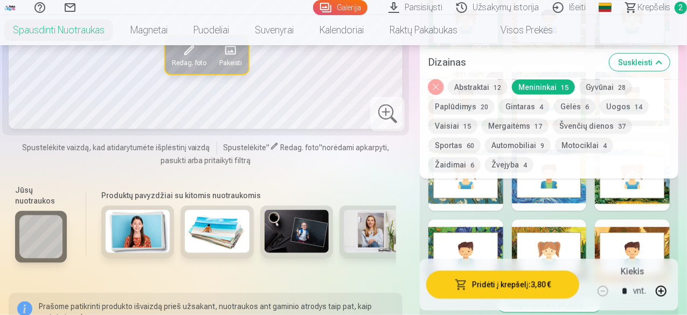
scroll to position [808, 0]
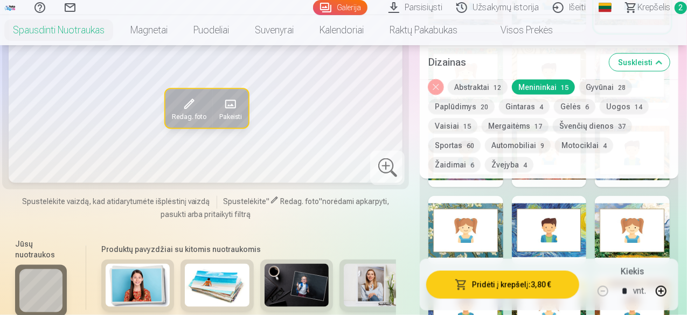
click at [583, 220] on div at bounding box center [549, 230] width 75 height 69
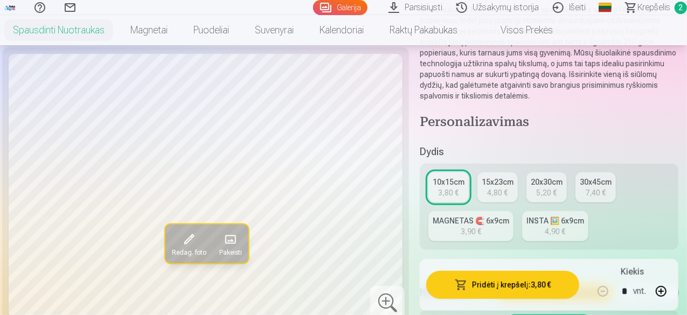
scroll to position [162, 0]
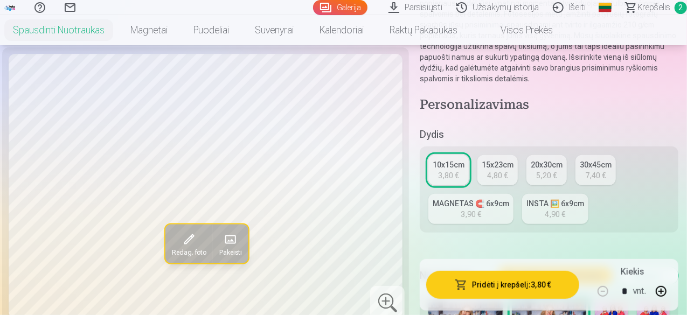
click at [600, 165] on div "30x45cm" at bounding box center [596, 164] width 32 height 11
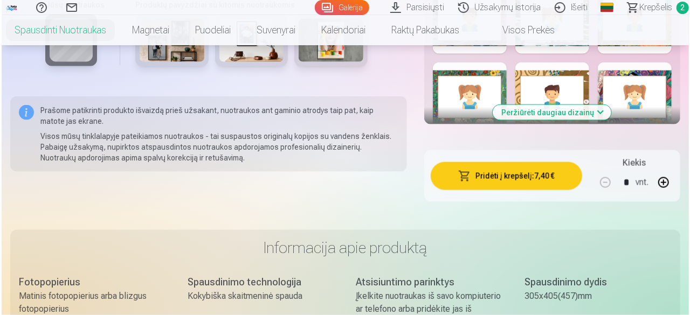
scroll to position [754, 0]
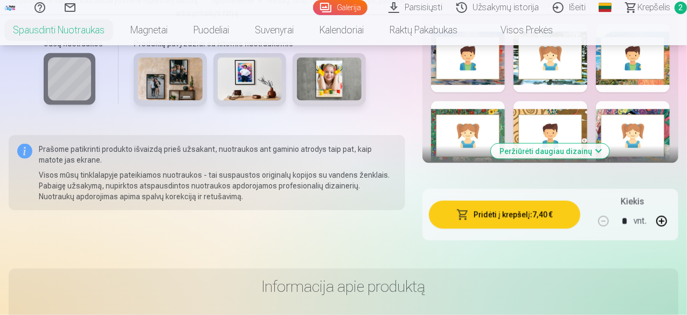
click at [517, 215] on button "Pridėti į krepšelį : 7,40 €" at bounding box center [504, 215] width 151 height 28
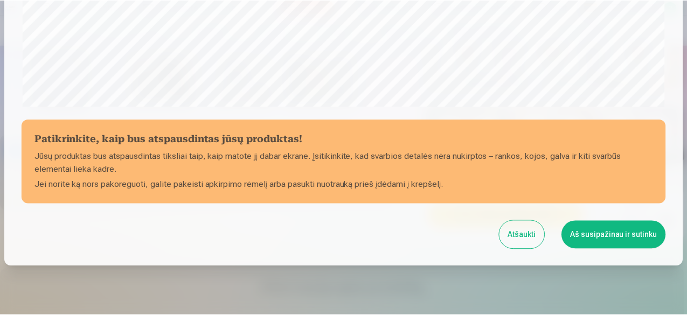
scroll to position [452, 0]
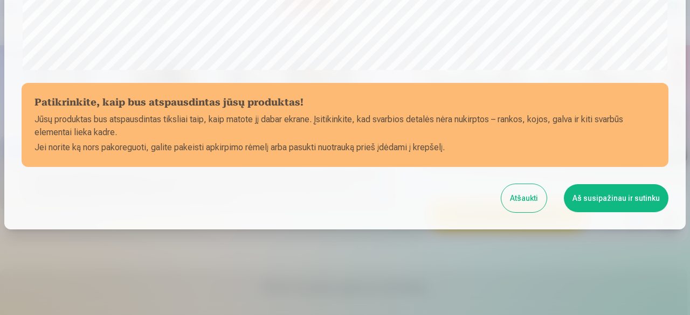
click at [634, 198] on button "Aš susipažinau ir sutinku" at bounding box center [616, 198] width 105 height 28
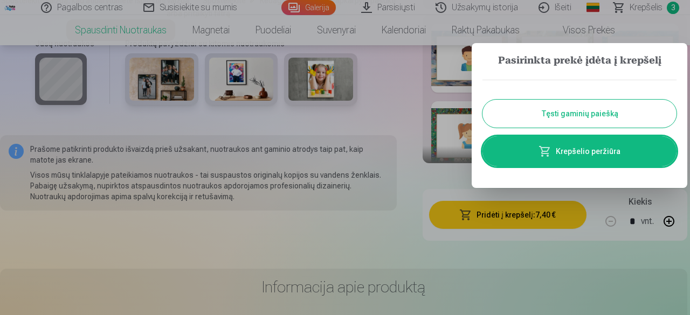
click at [570, 148] on link "Krepšelio peržiūra" at bounding box center [579, 151] width 194 height 30
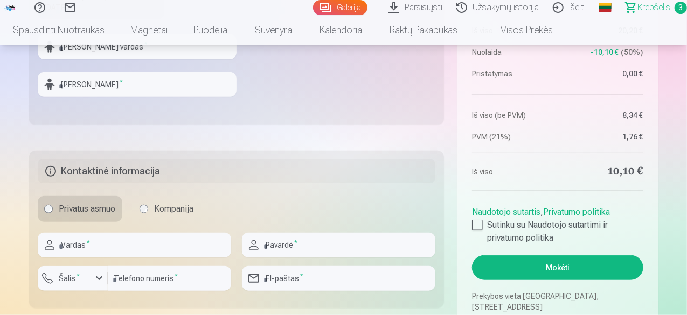
scroll to position [485, 0]
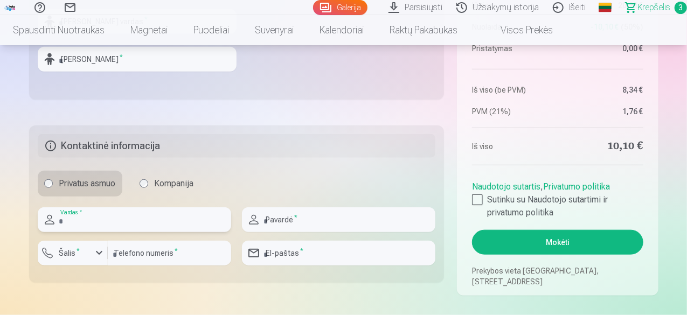
click at [72, 219] on input "text" at bounding box center [134, 219] width 193 height 25
type input "******"
type input "********"
type input "*********"
type input "**********"
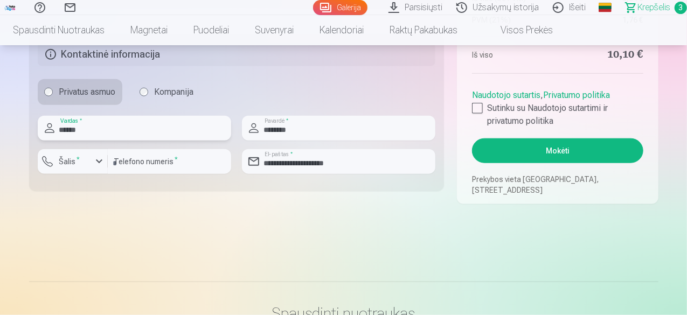
scroll to position [539, 0]
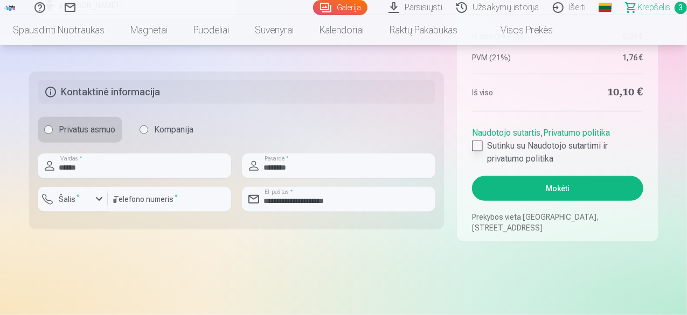
click at [481, 146] on div at bounding box center [477, 146] width 11 height 11
click at [572, 188] on button "Mokėti" at bounding box center [557, 188] width 171 height 25
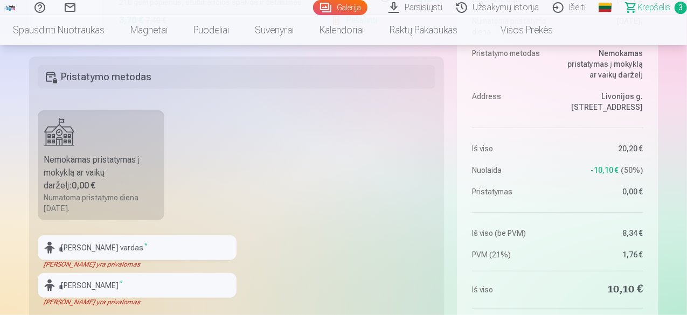
scroll to position [323, 0]
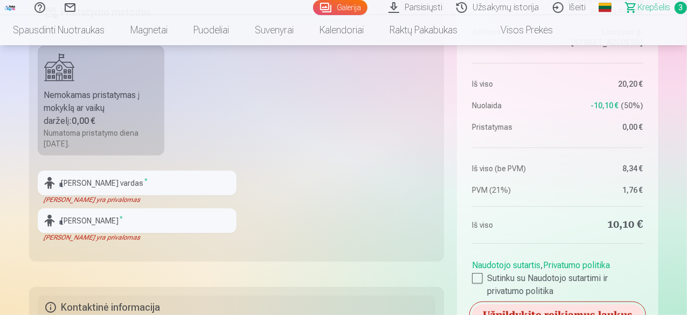
click at [96, 108] on div "Nemokamas pristatymas į mokyklą ar vaikų darželį : 0,00 €" at bounding box center [101, 108] width 114 height 39
click at [113, 184] on input "text" at bounding box center [137, 183] width 199 height 25
click at [186, 184] on input "text" at bounding box center [137, 183] width 199 height 25
click at [281, 208] on fieldset "Pristatymo metodas Nemokamas pristatymas į mokyklą ar vaikų darželį : 0,00 € Nu…" at bounding box center [236, 126] width 415 height 269
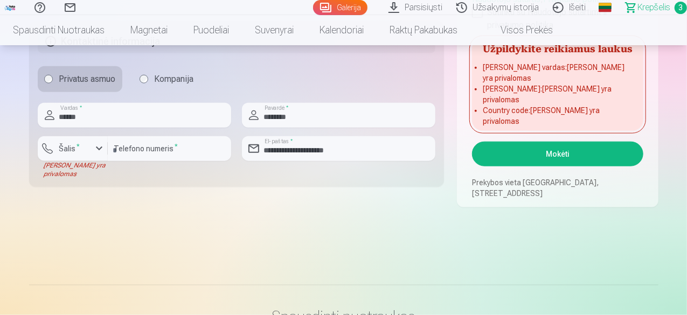
scroll to position [593, 0]
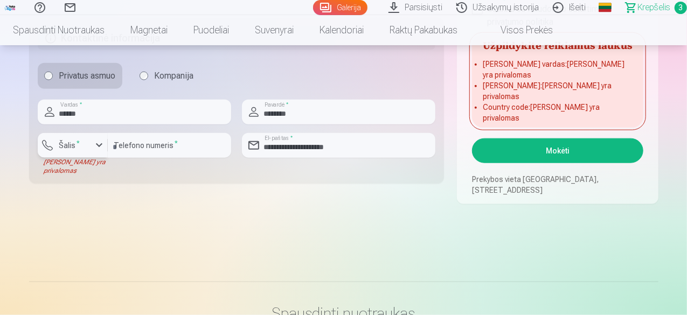
click at [100, 143] on div "button" at bounding box center [99, 145] width 13 height 13
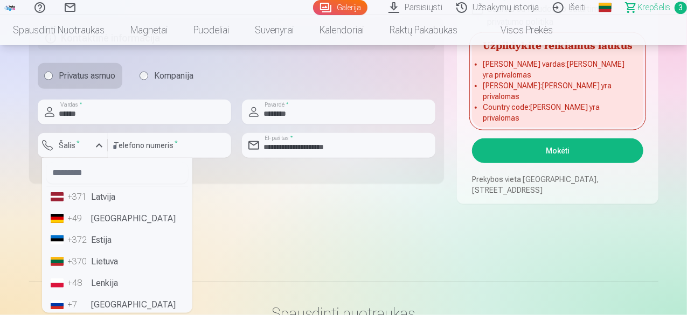
scroll to position [54, 0]
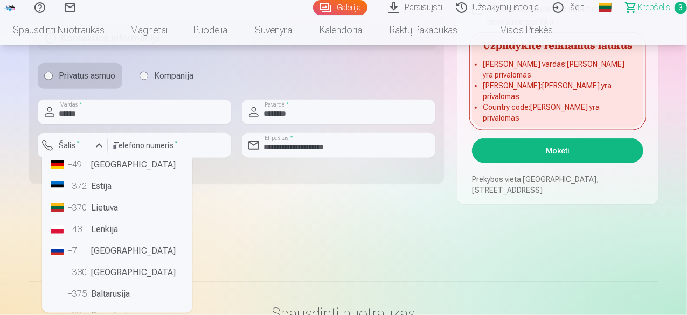
click at [113, 208] on li "+370 Lietuva" at bounding box center [117, 208] width 142 height 22
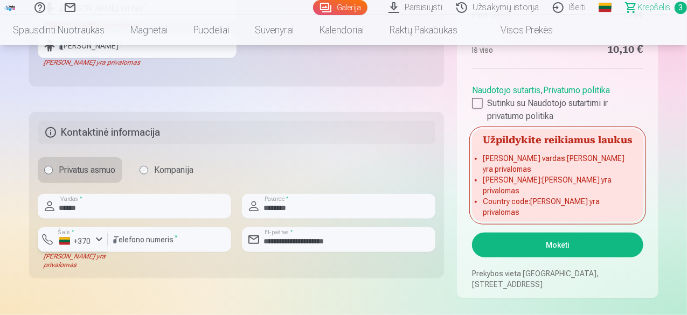
scroll to position [377, 0]
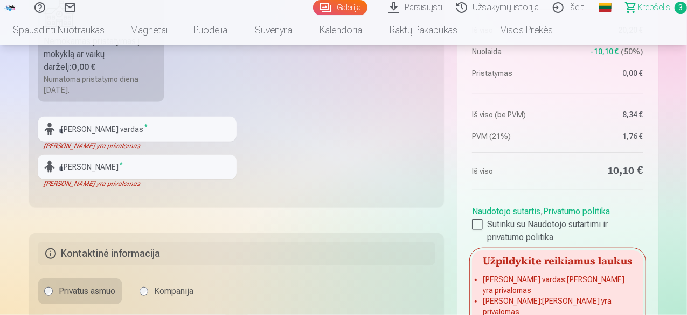
click at [289, 163] on fieldset "Pristatymo metodas Nemokamas pristatymas į mokyklą ar vaikų darželį : 0,00 € Nu…" at bounding box center [236, 72] width 415 height 269
click at [123, 120] on input "text" at bounding box center [137, 129] width 199 height 25
type input "******"
type input "********"
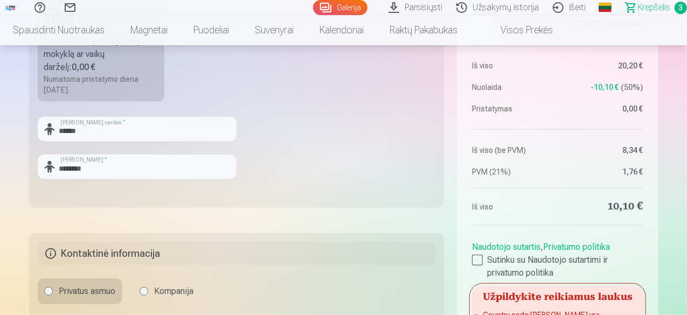
click at [300, 151] on fieldset "Pristatymo metodas Nemokamas pristatymas į mokyklą ar vaikų darželį : 0,00 € Nu…" at bounding box center [236, 72] width 415 height 269
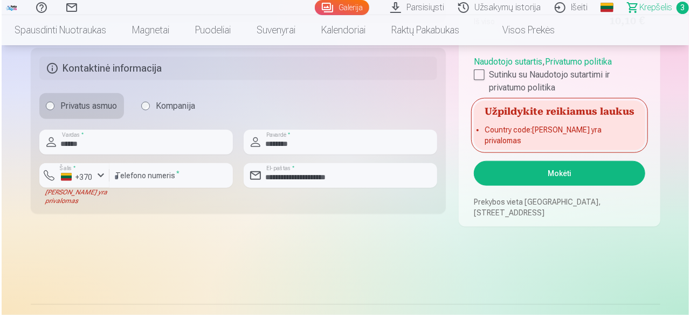
scroll to position [539, 0]
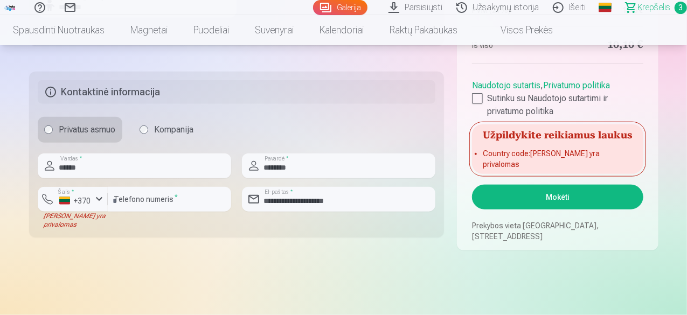
click at [549, 196] on button "Mokėti" at bounding box center [557, 197] width 171 height 25
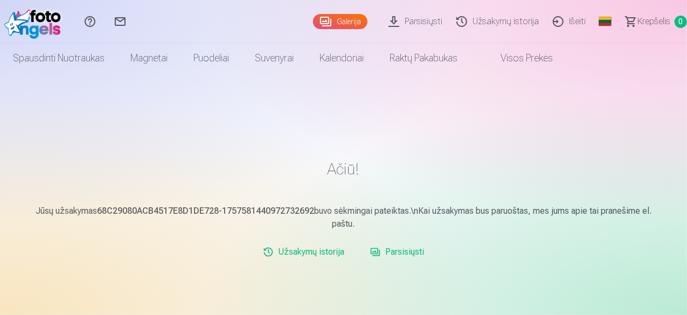
click at [559, 19] on link "Išeiti" at bounding box center [570, 21] width 47 height 43
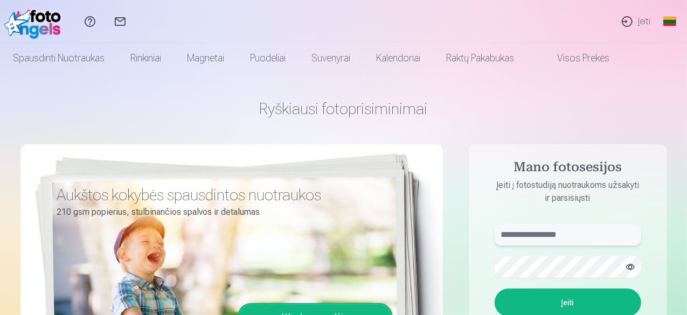
type input "**********"
click at [625, 22] on link "Įeiti" at bounding box center [635, 21] width 47 height 43
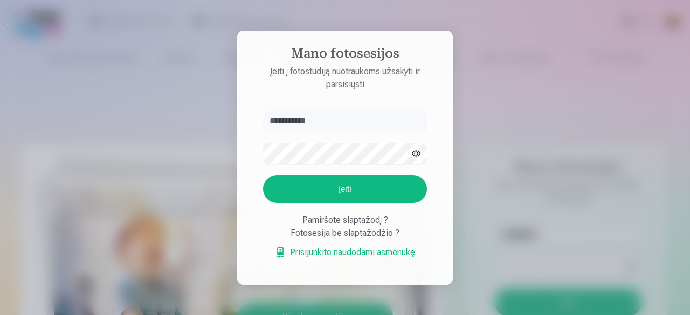
click at [343, 121] on input "**********" at bounding box center [345, 121] width 164 height 22
type input "*"
click at [281, 121] on input "******" at bounding box center [345, 121] width 164 height 22
click at [290, 121] on input "******" at bounding box center [345, 121] width 164 height 22
click at [302, 121] on input "******" at bounding box center [345, 121] width 164 height 22
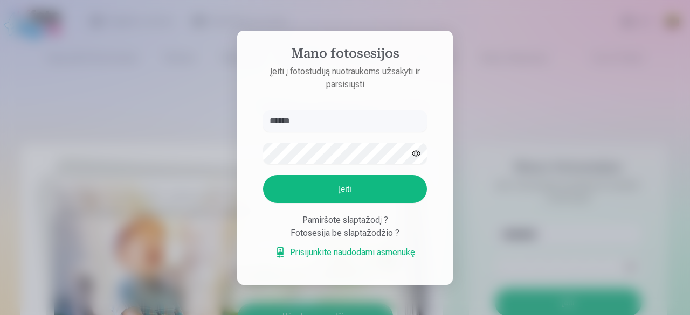
click at [310, 119] on input "******" at bounding box center [345, 121] width 164 height 22
click at [286, 190] on button "Įeiti" at bounding box center [345, 189] width 164 height 28
click at [419, 143] on button "button" at bounding box center [416, 153] width 20 height 20
click at [367, 188] on button "Įeiti" at bounding box center [345, 189] width 164 height 28
click at [307, 121] on input "**********" at bounding box center [345, 121] width 164 height 22
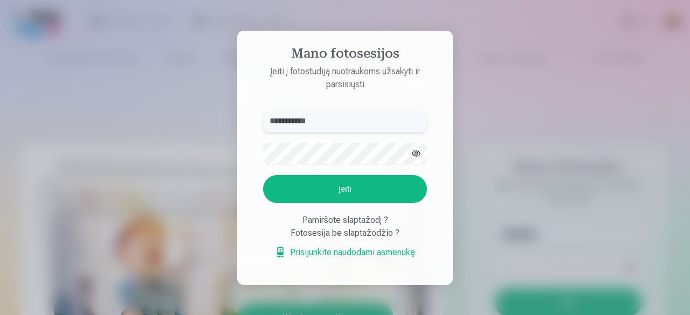
type input "**********"
click at [383, 184] on button "Įeiti" at bounding box center [345, 189] width 164 height 28
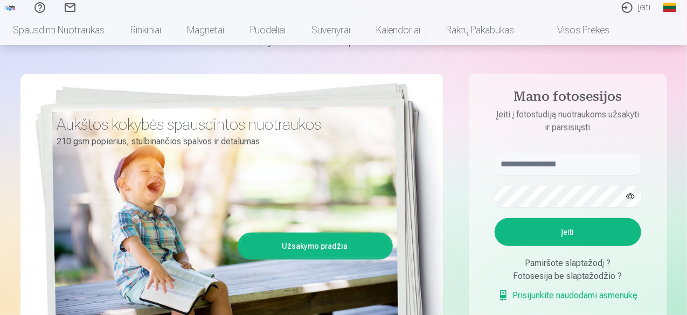
scroll to position [108, 0]
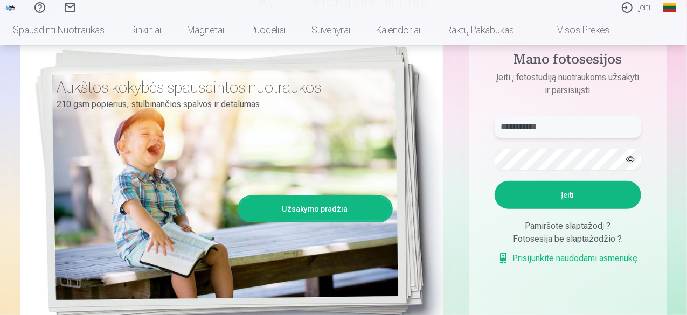
click at [529, 127] on input "**********" at bounding box center [568, 127] width 147 height 22
click at [531, 127] on input "**********" at bounding box center [568, 127] width 147 height 22
type input "**********"
click at [523, 186] on button "Įeiti" at bounding box center [568, 195] width 147 height 28
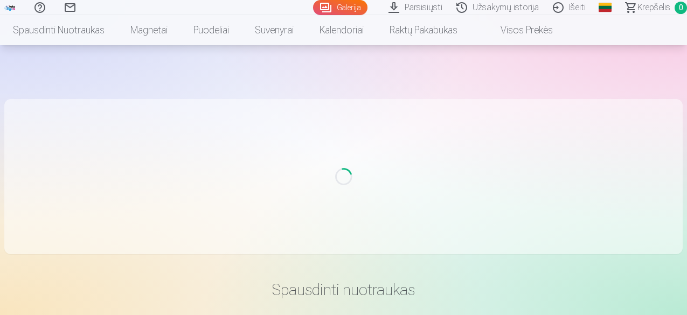
scroll to position [96, 0]
